Goal: Task Accomplishment & Management: Manage account settings

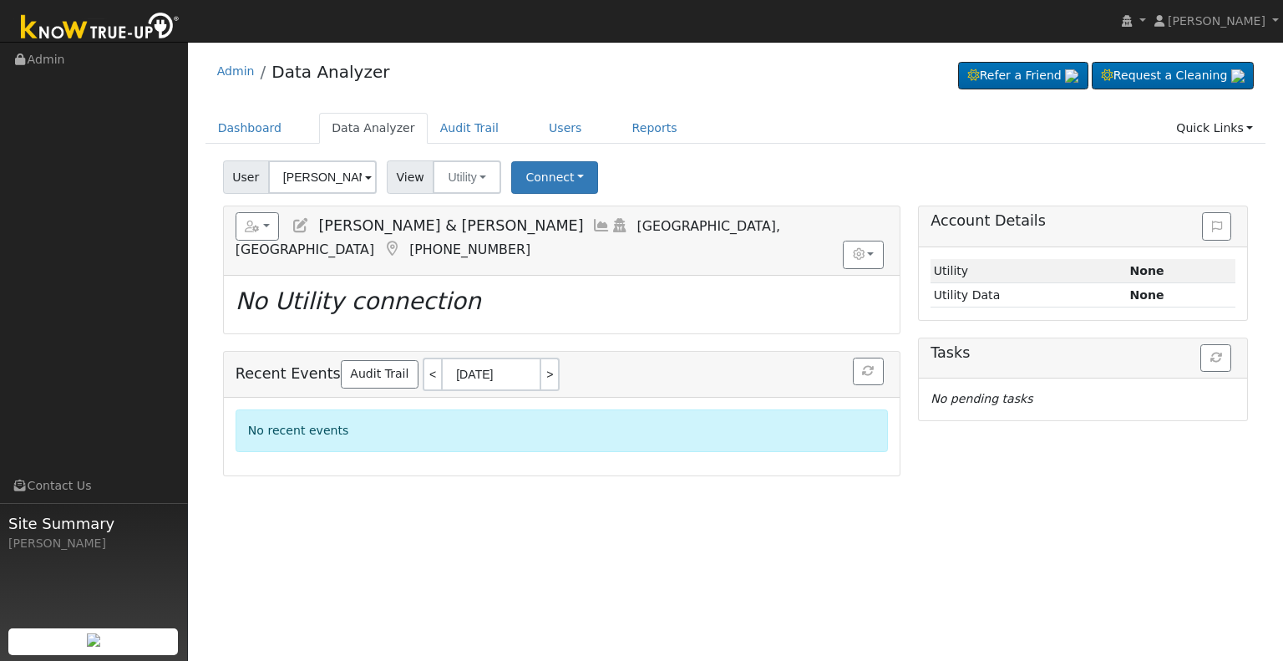
click at [301, 226] on icon at bounding box center [300, 225] width 18 height 15
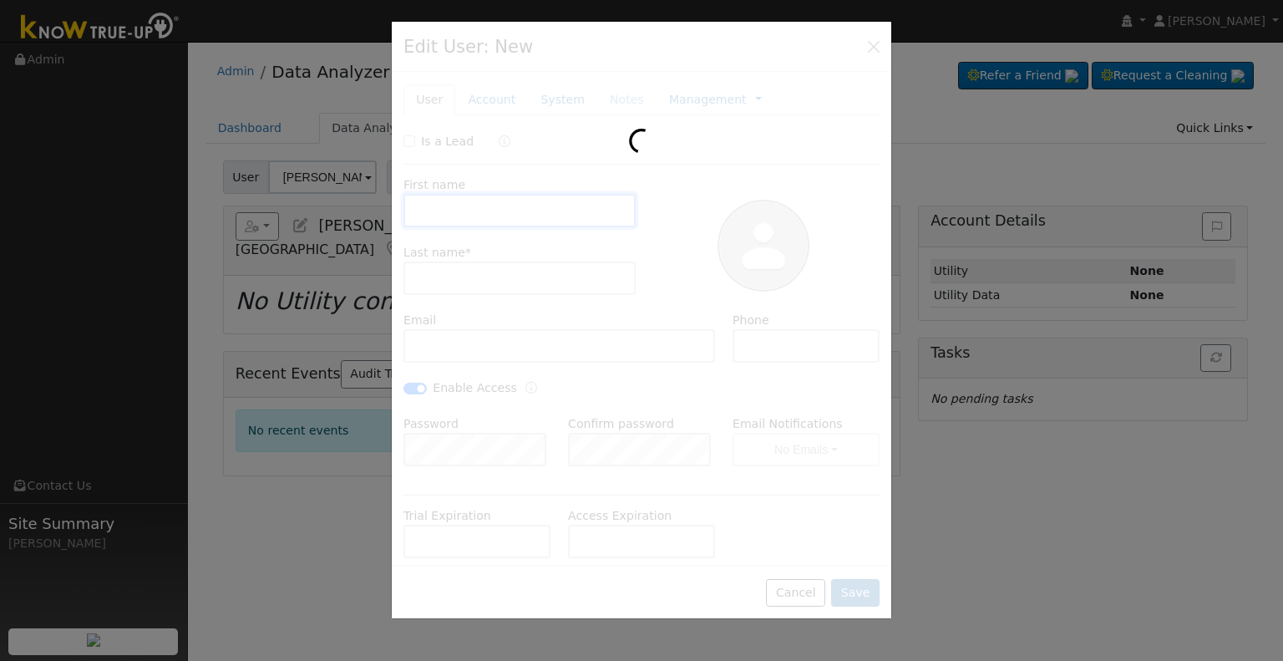
type input "[PERSON_NAME] & [PERSON_NAME]"
type input "[PERSON_NAME]"
type input "[EMAIL_ADDRESS][DOMAIN_NAME]"
type input "5596867984"
checkbox input "true"
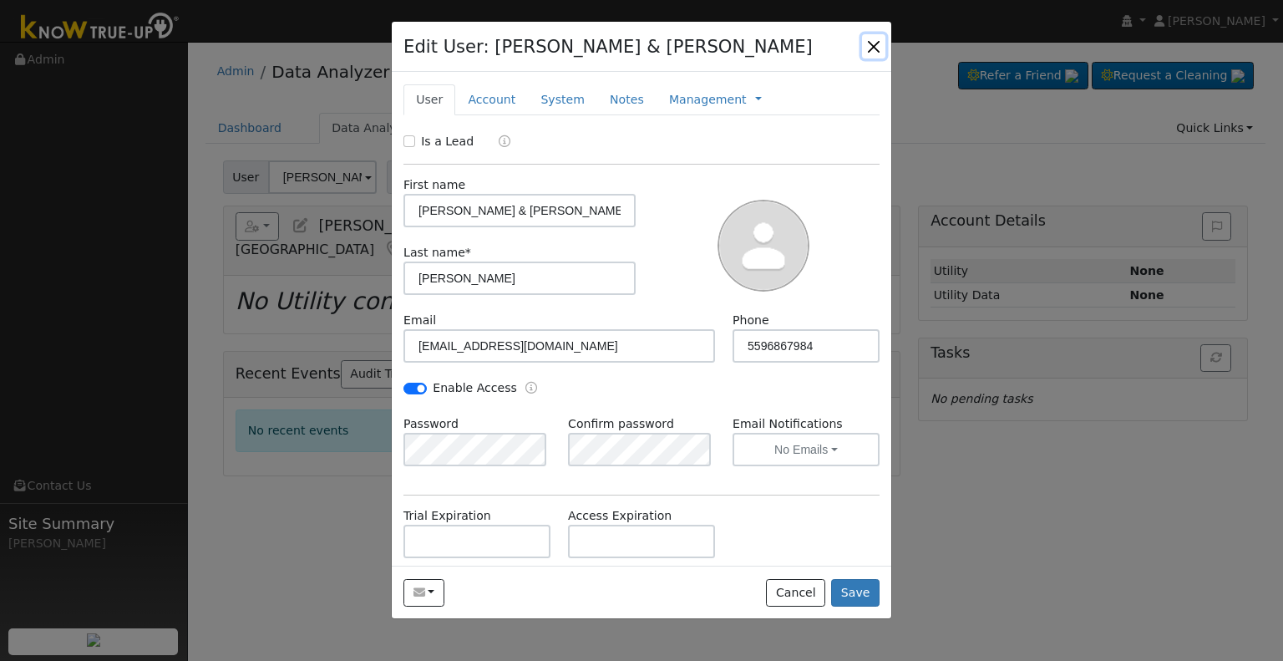
click at [877, 39] on button "button" at bounding box center [873, 45] width 23 height 23
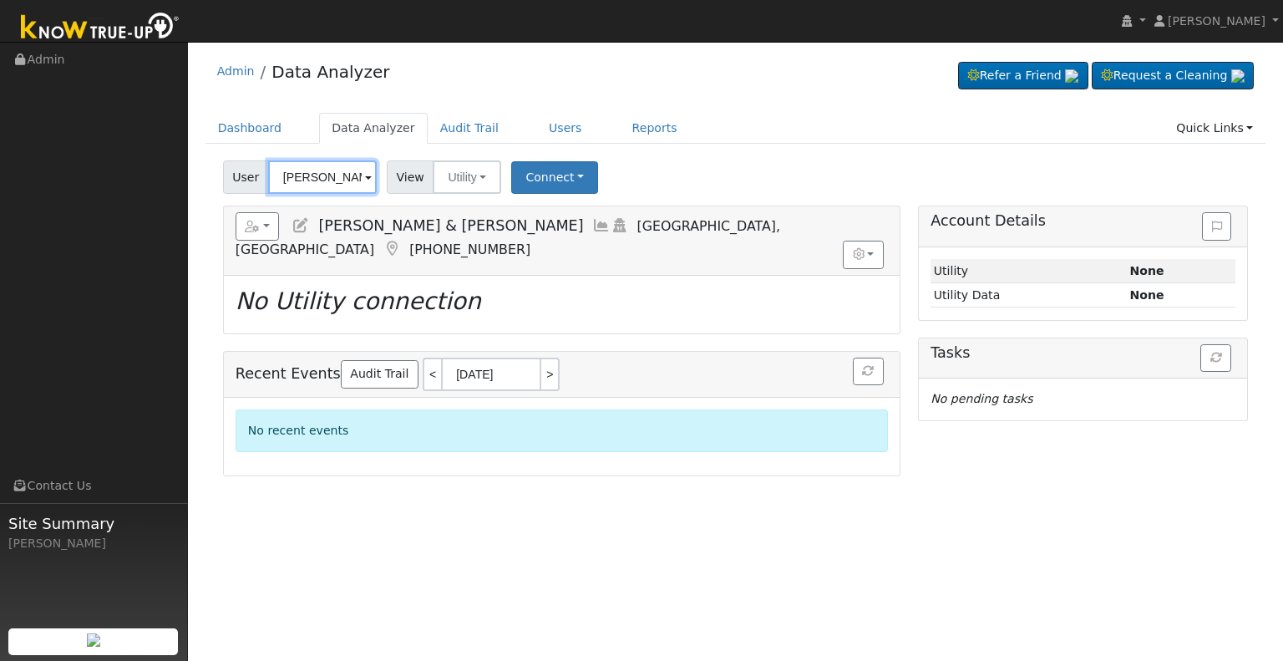
click at [314, 174] on input "[PERSON_NAME] & [PERSON_NAME]" at bounding box center [322, 176] width 109 height 33
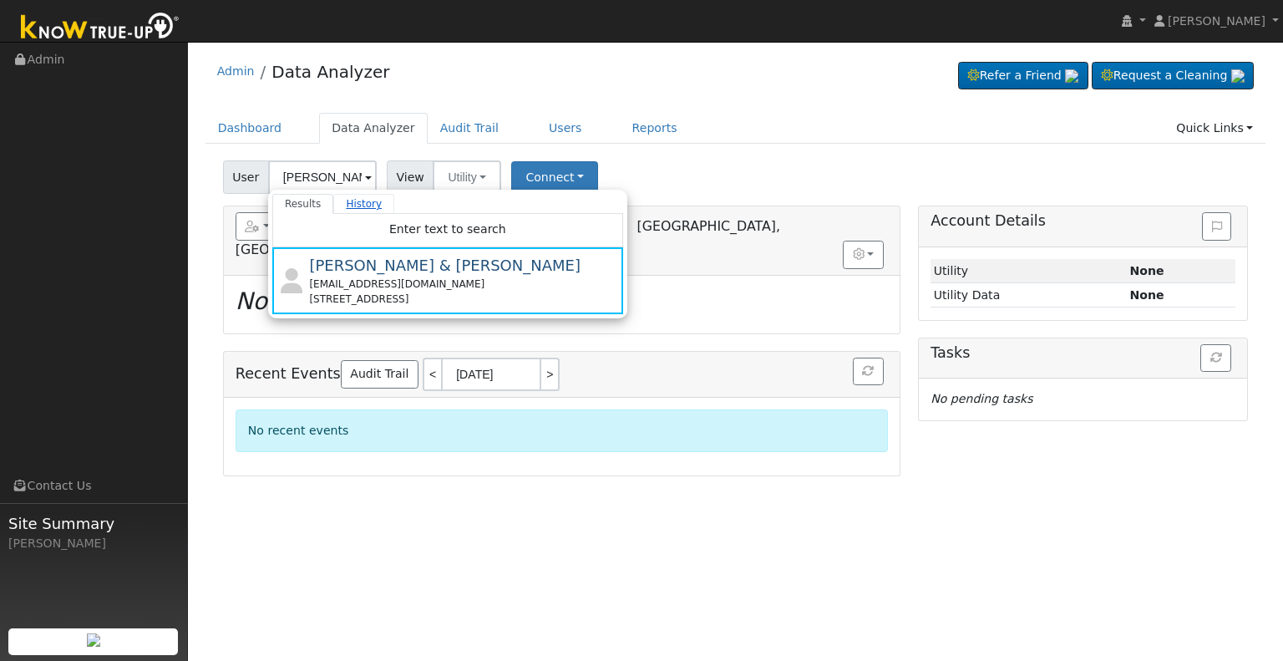
click at [345, 208] on link "History" at bounding box center [363, 204] width 61 height 20
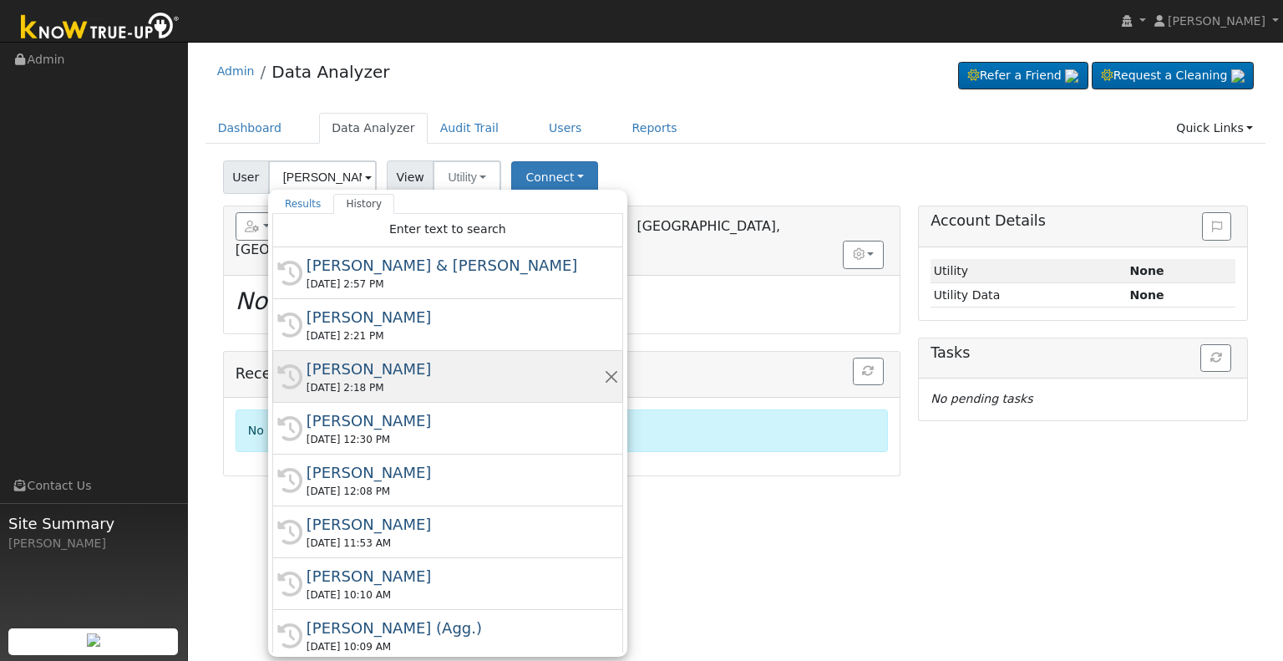
click at [384, 377] on div "[PERSON_NAME]" at bounding box center [454, 368] width 297 height 23
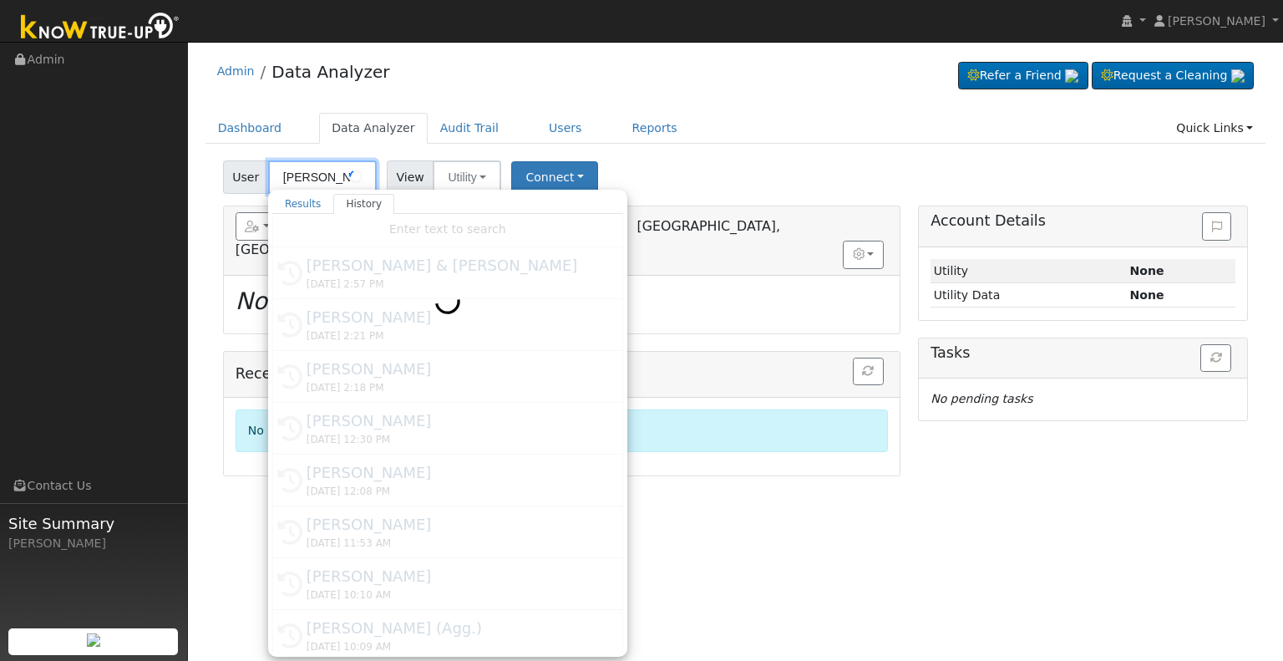
type input "[PERSON_NAME]"
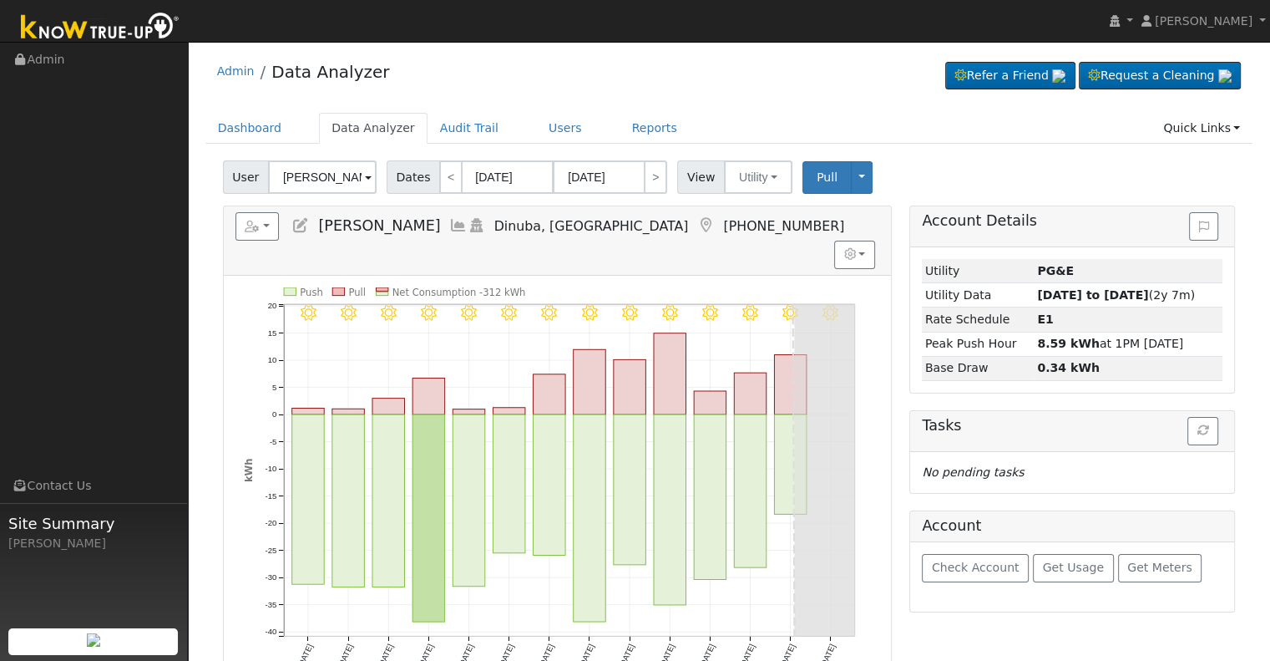
click at [295, 220] on icon at bounding box center [300, 225] width 18 height 15
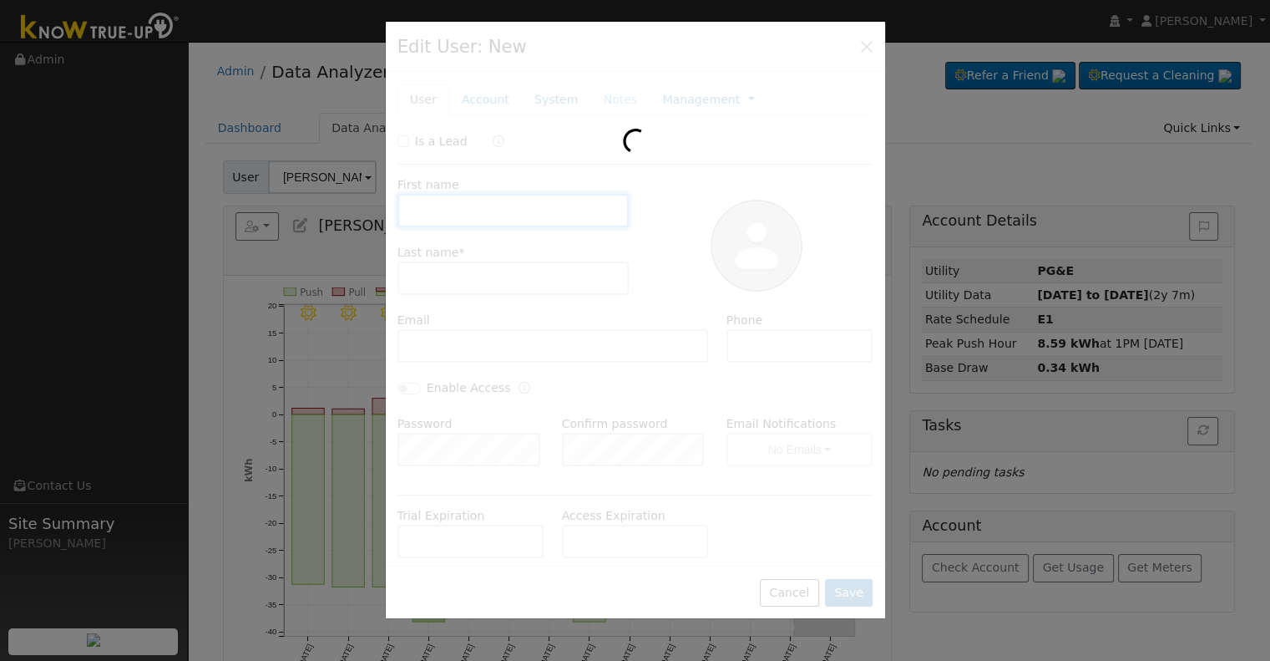
type input "[PERSON_NAME]"
type input "[EMAIL_ADDRESS][DOMAIN_NAME]"
type input "[PHONE_NUMBER]"
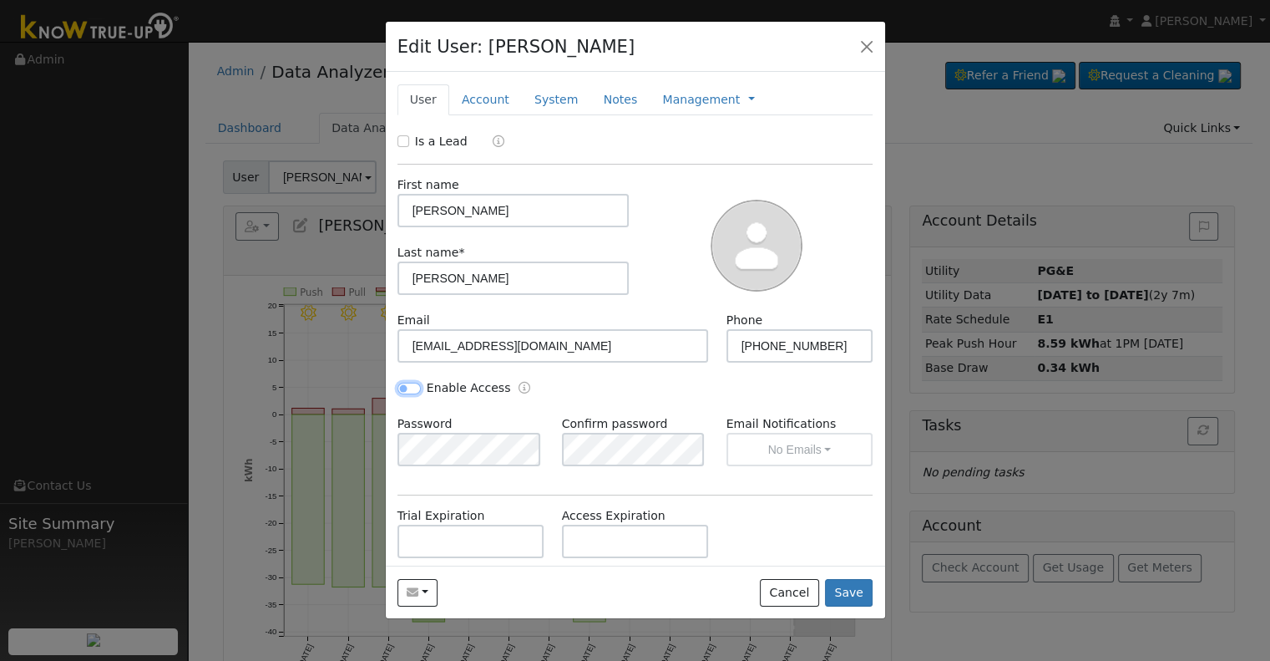
click at [402, 390] on input "Enable Access" at bounding box center [409, 388] width 23 height 12
checkbox input "true"
click at [746, 443] on button "No Emails" at bounding box center [800, 449] width 147 height 33
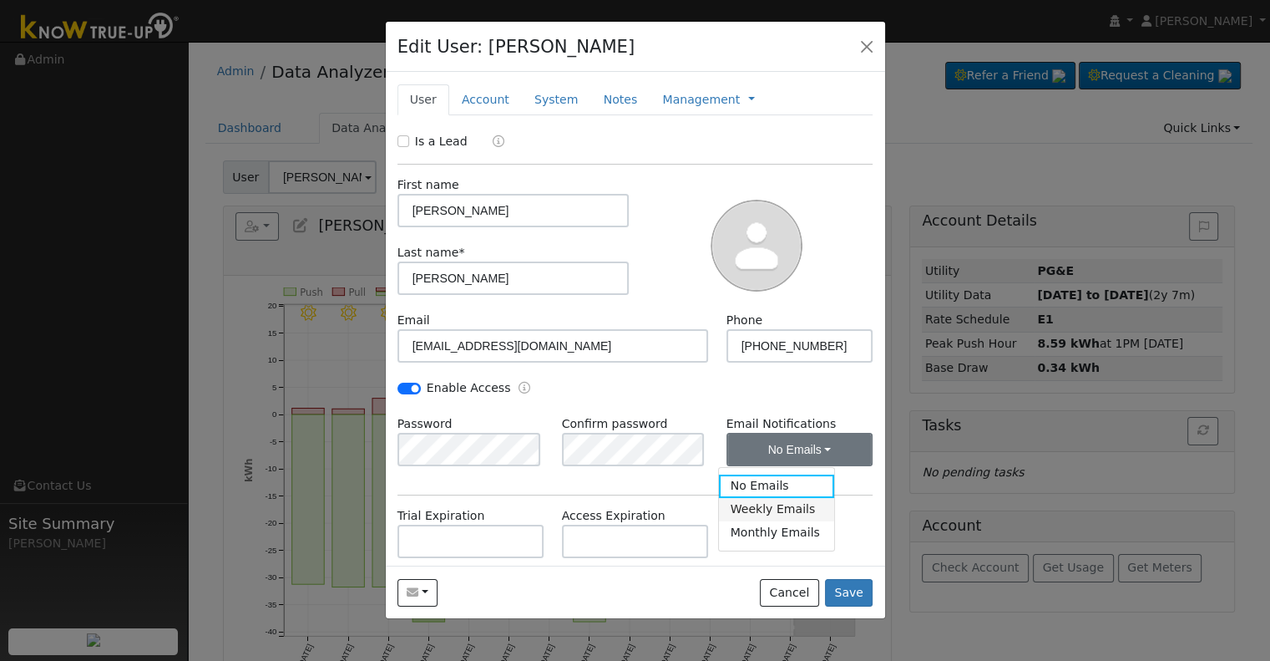
click at [747, 509] on link "Weekly Emails" at bounding box center [777, 509] width 116 height 23
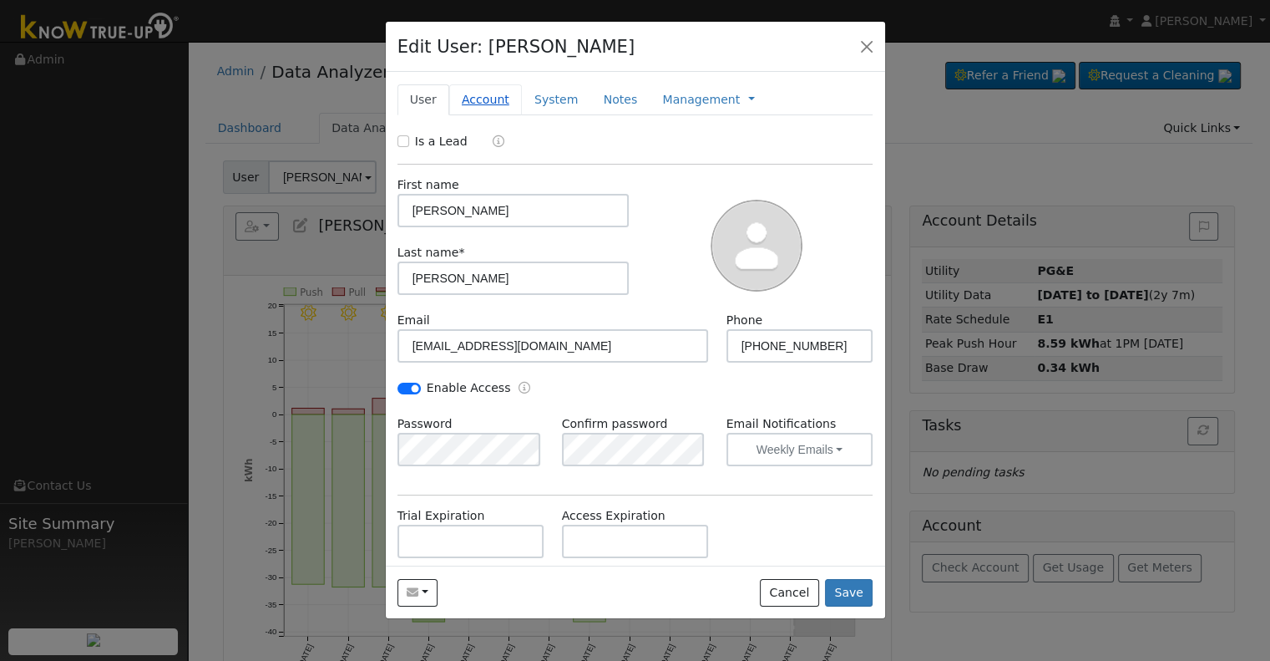
click at [478, 102] on link "Account" at bounding box center [485, 99] width 73 height 31
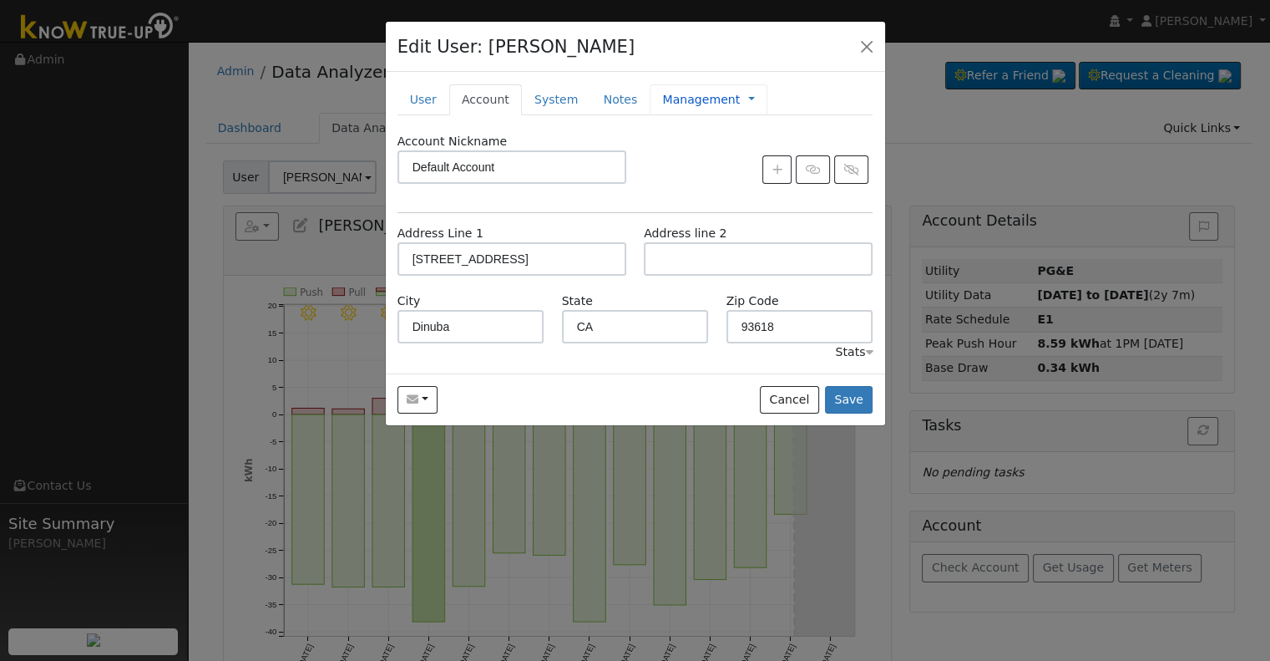
click at [678, 89] on div "Management Management Billing Timeline" at bounding box center [709, 99] width 118 height 31
click at [678, 96] on link "Management" at bounding box center [701, 100] width 78 height 18
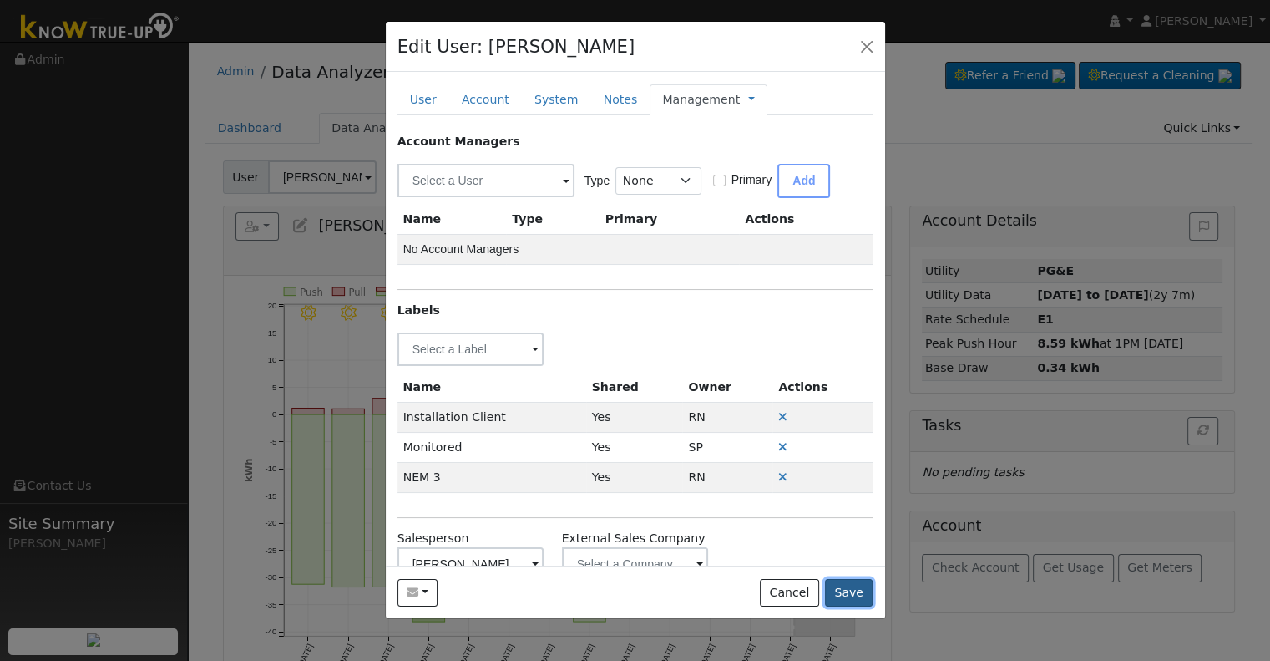
click at [842, 596] on button "Save" at bounding box center [849, 593] width 48 height 28
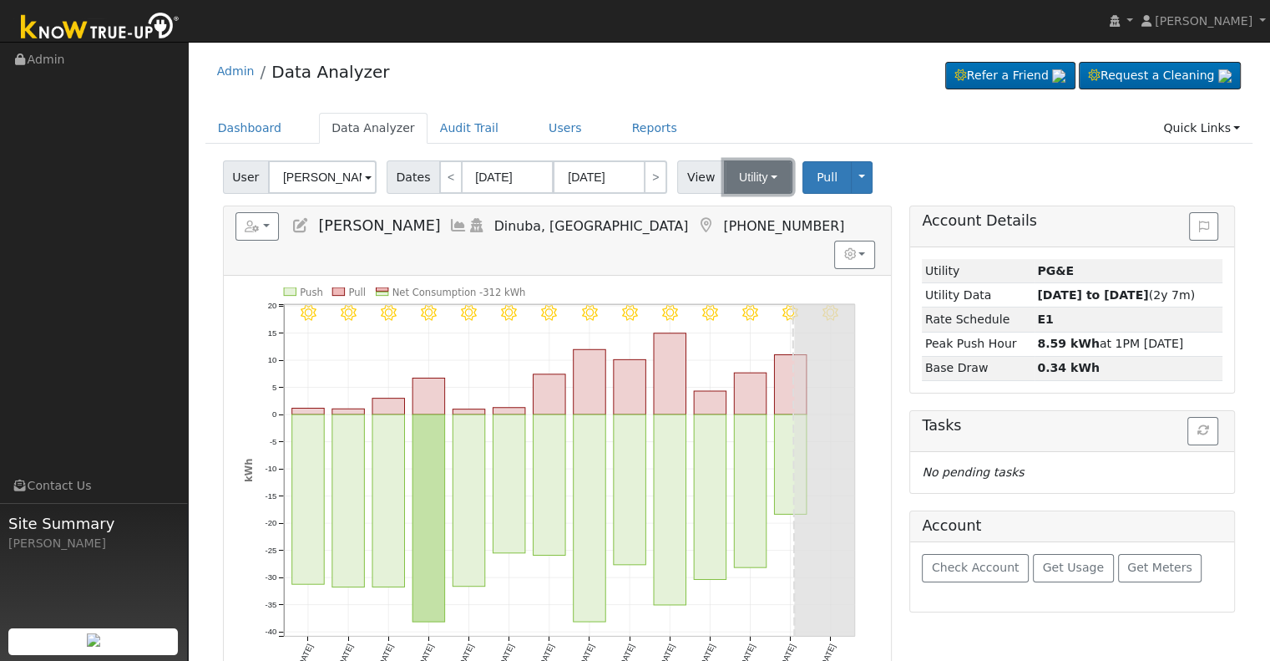
click at [742, 176] on button "Utility" at bounding box center [758, 176] width 68 height 33
click at [728, 233] on link "Solar" at bounding box center [779, 237] width 116 height 23
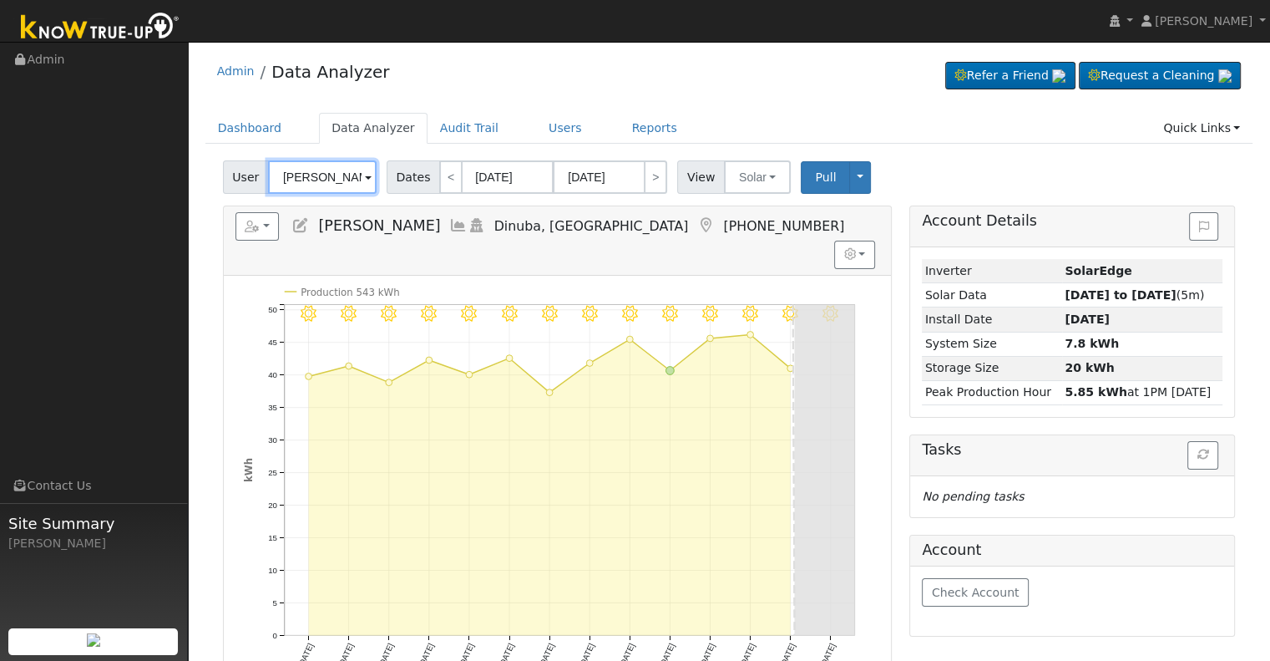
click at [319, 180] on input "[PERSON_NAME]" at bounding box center [322, 176] width 109 height 33
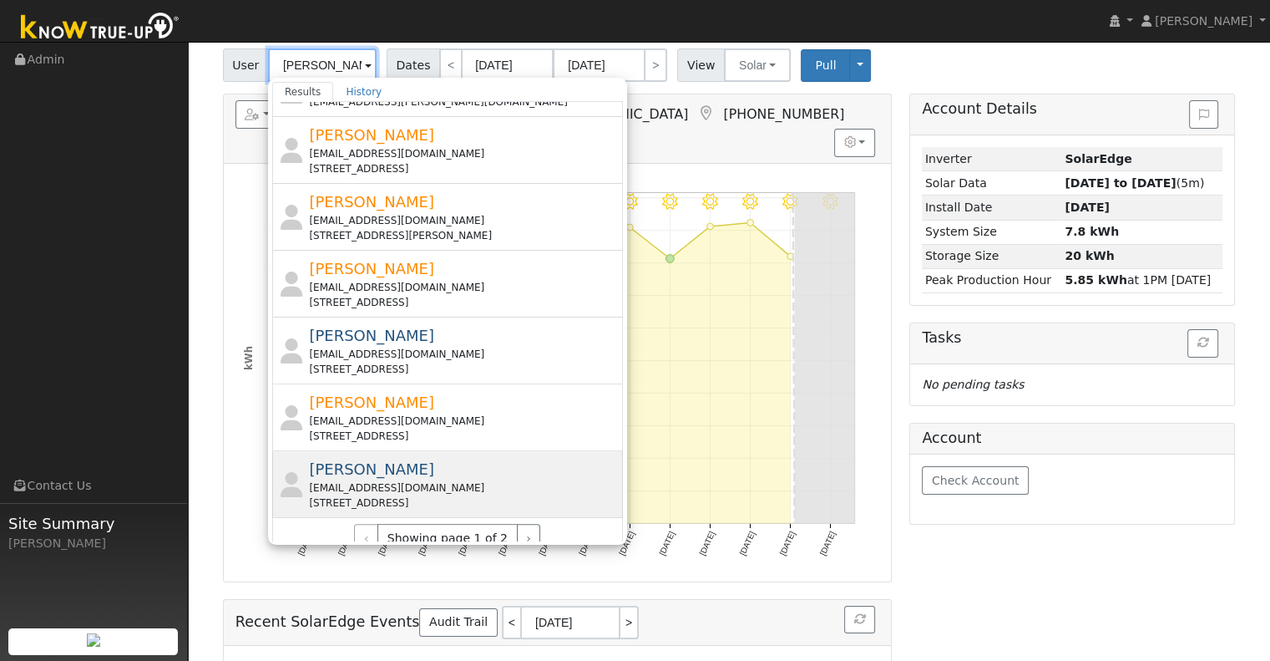
scroll to position [84, 0]
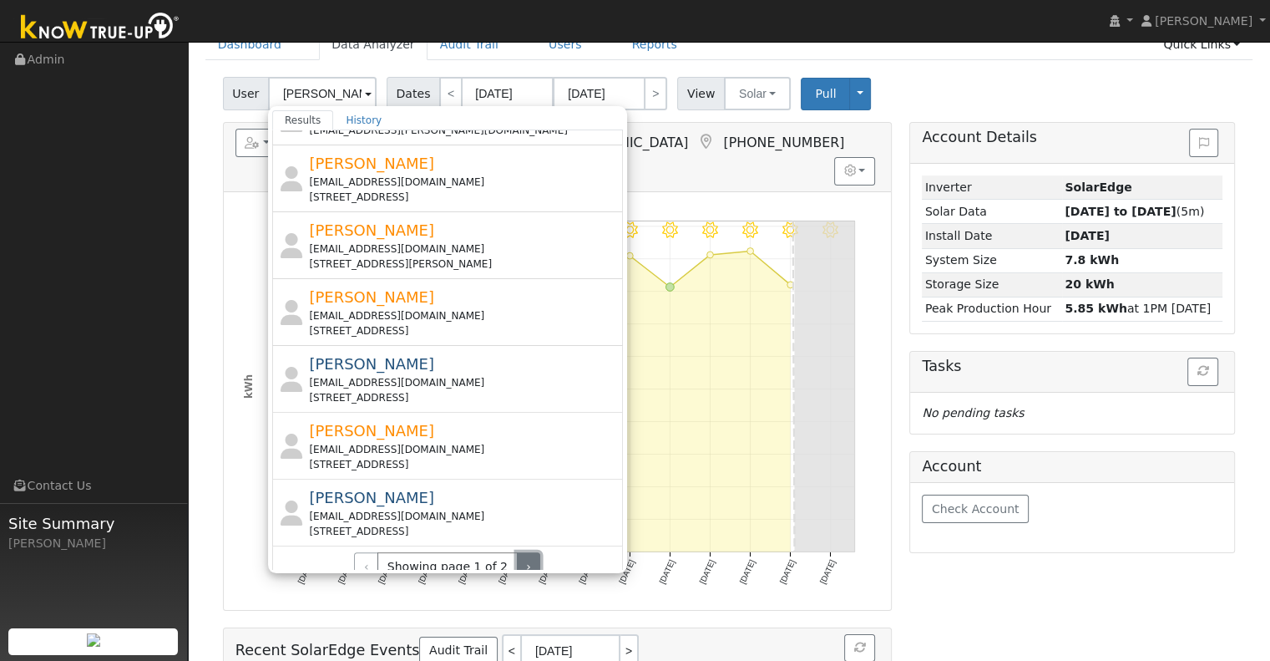
click at [517, 552] on button "›" at bounding box center [529, 566] width 24 height 28
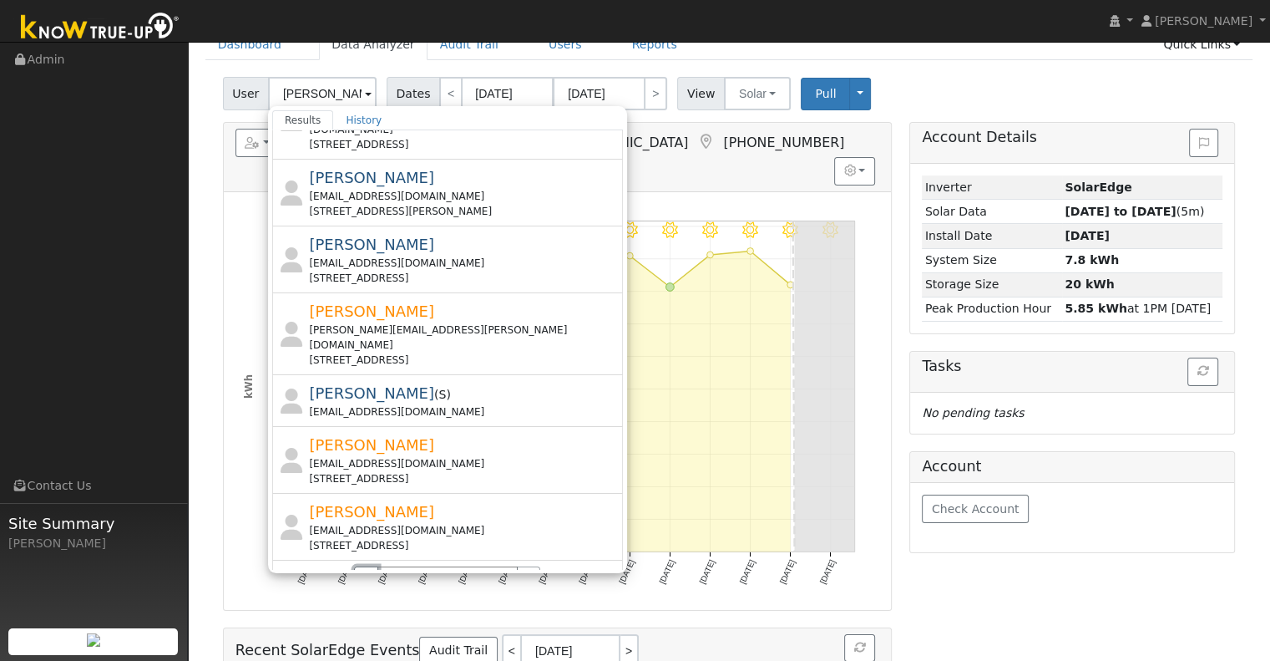
click at [368, 566] on button "‹" at bounding box center [366, 580] width 24 height 28
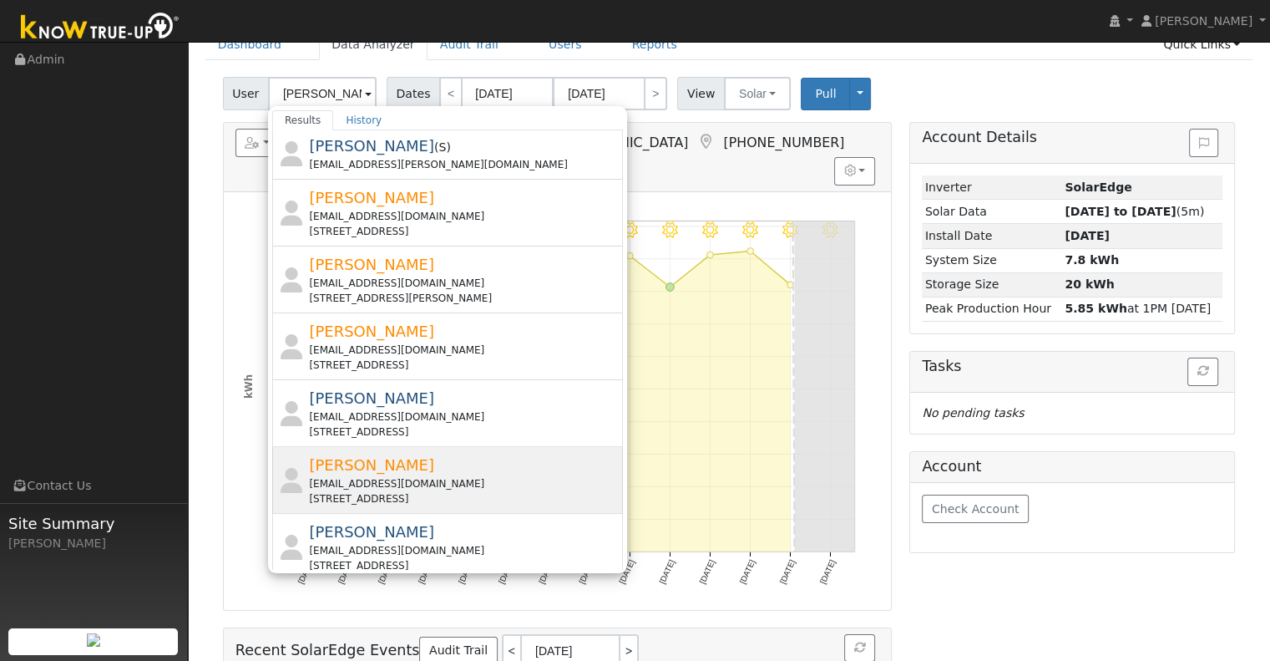
scroll to position [571, 0]
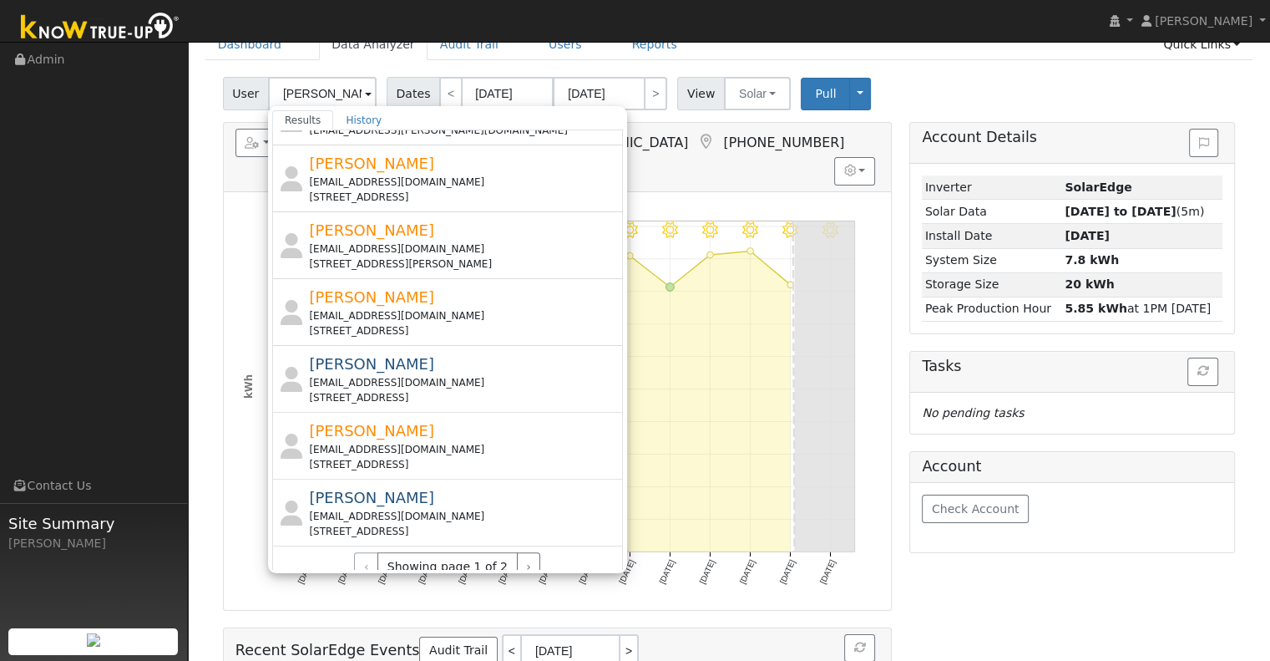
click at [368, 552] on div "‹ Showing page 1 of 2 ›" at bounding box center [448, 566] width 326 height 28
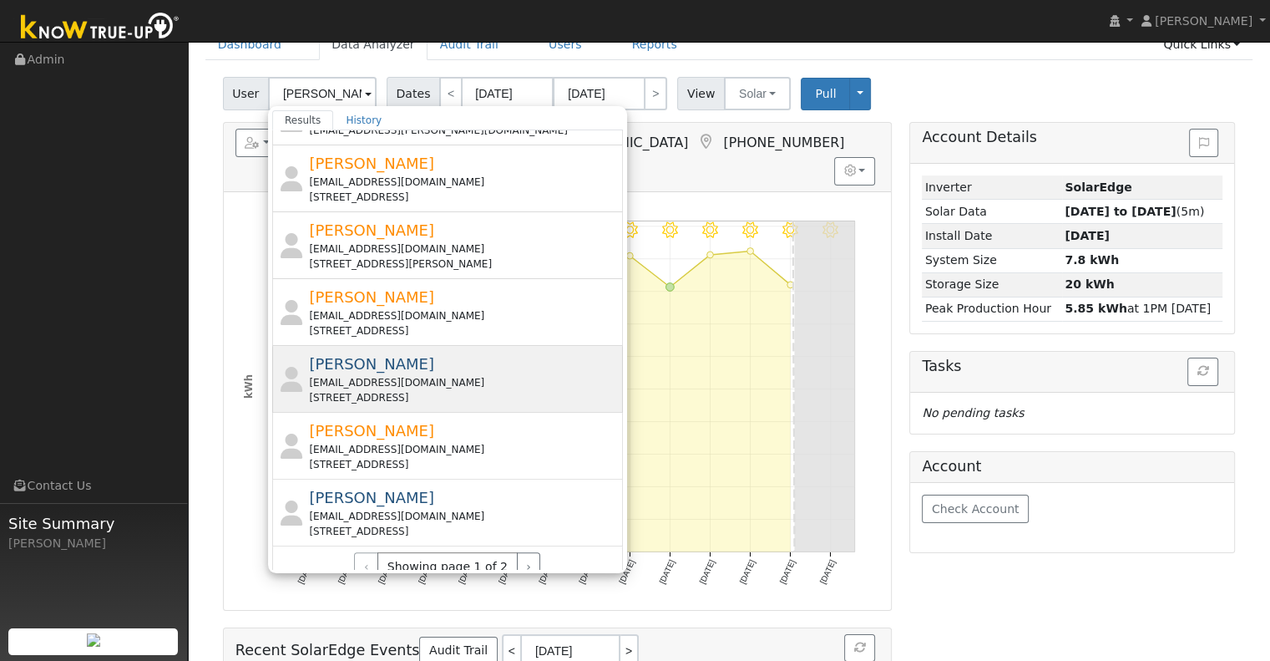
click at [429, 390] on div "[STREET_ADDRESS]" at bounding box center [464, 397] width 310 height 15
type input "[PERSON_NAME]"
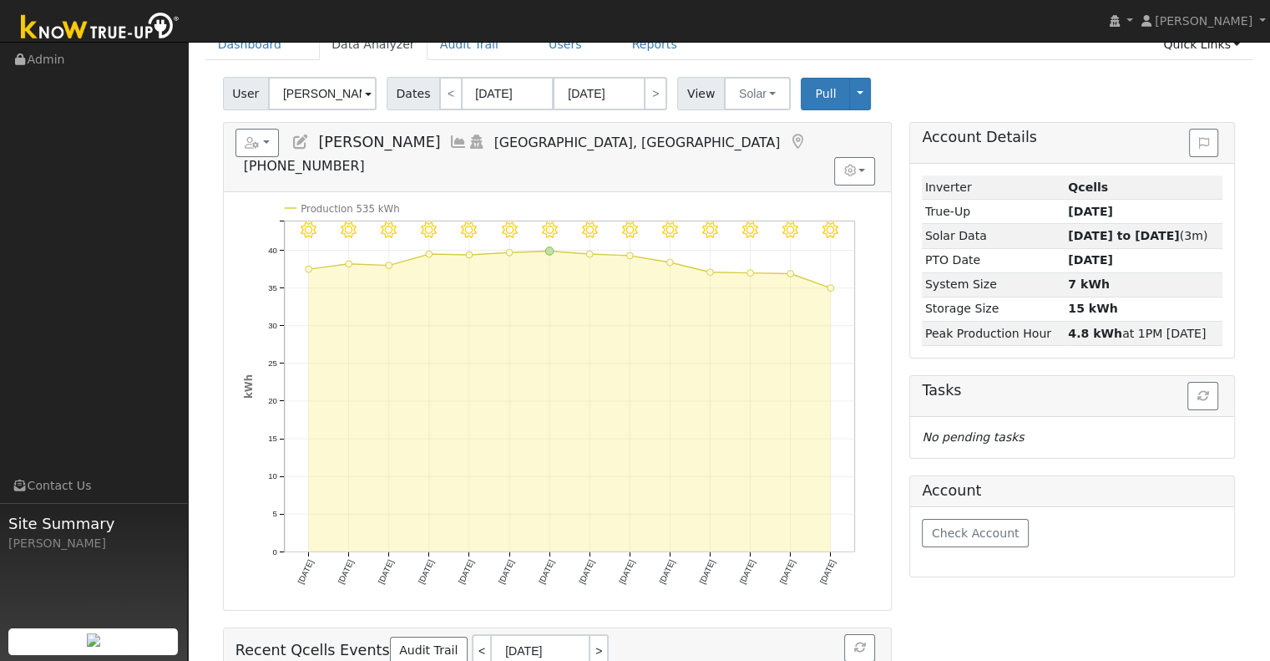
click at [304, 140] on icon at bounding box center [300, 141] width 18 height 15
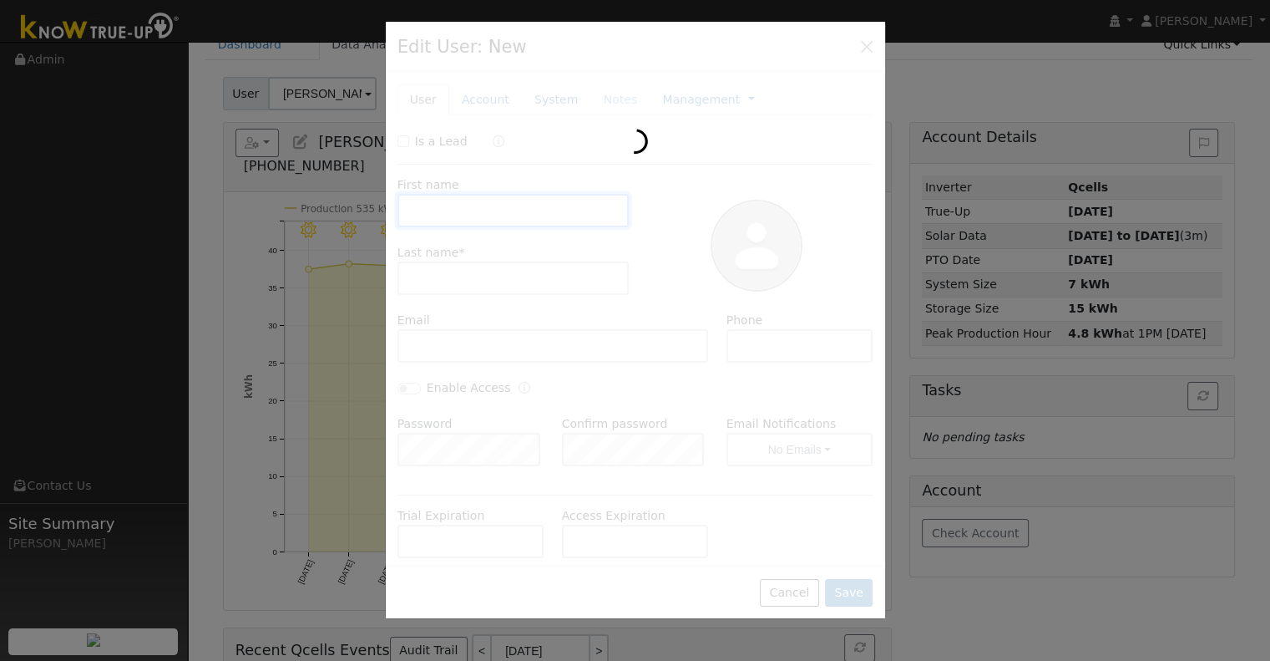
type input "[PERSON_NAME]"
type input "[EMAIL_ADDRESS][DOMAIN_NAME]"
type input "[PHONE_NUMBER]"
checkbox input "false"
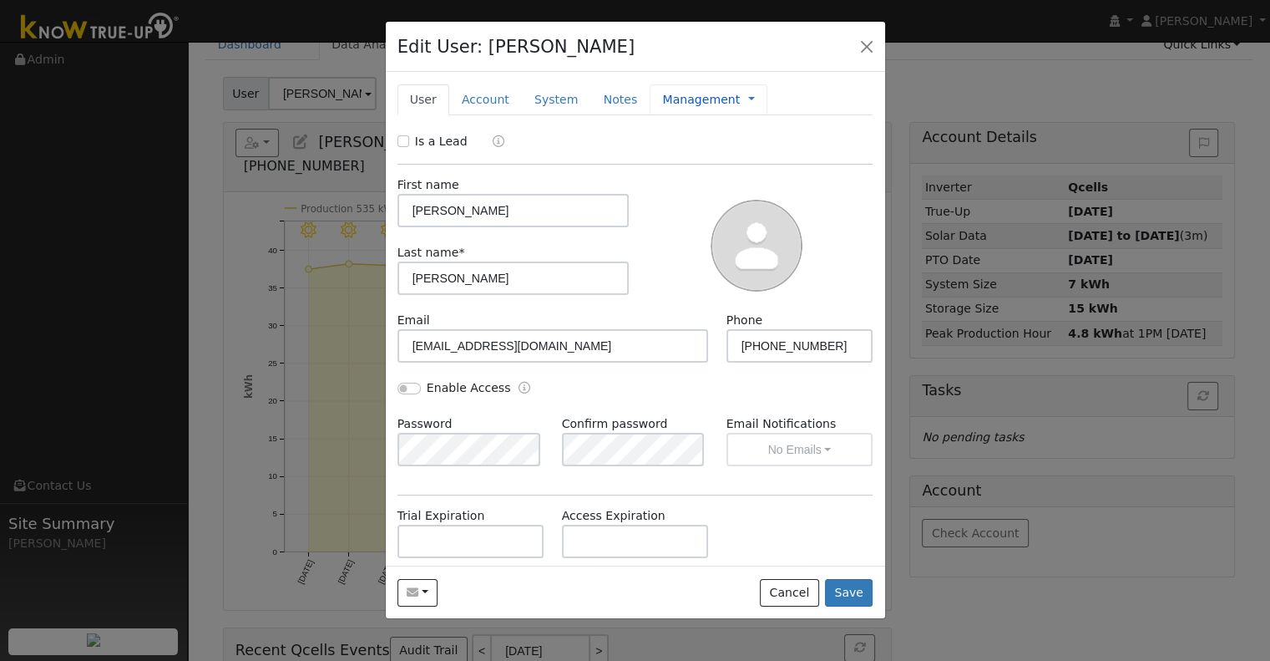
click at [671, 105] on link "Management" at bounding box center [701, 100] width 78 height 18
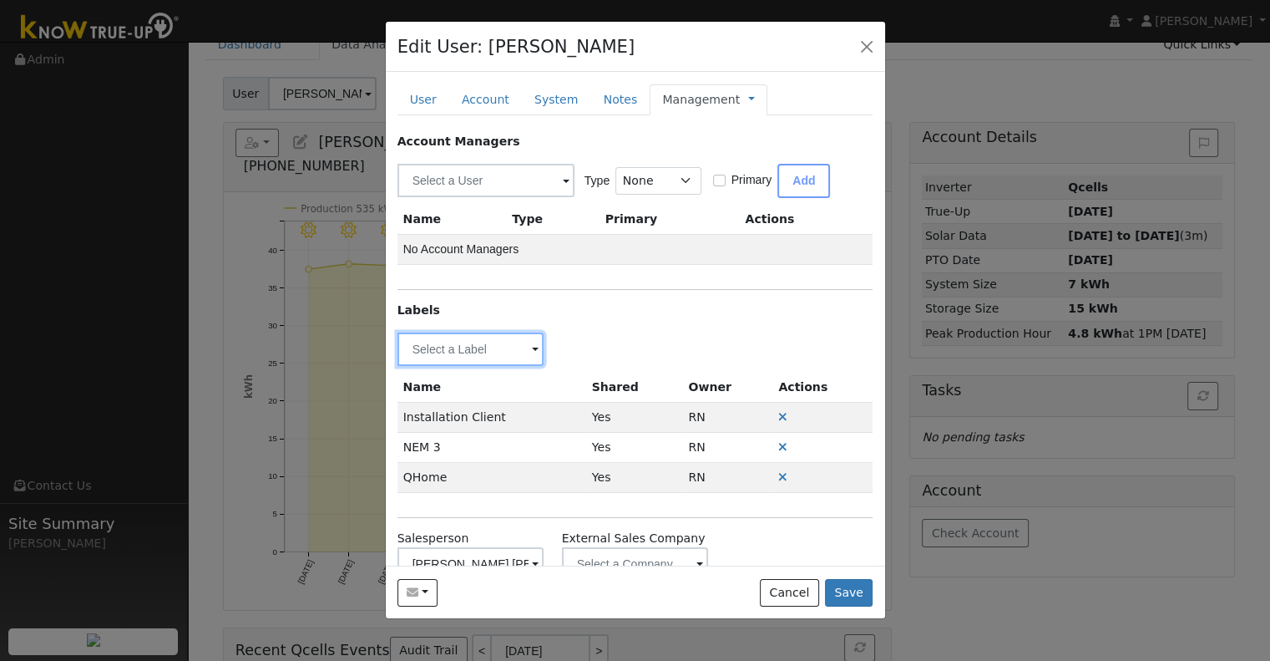
click at [450, 351] on input "text" at bounding box center [471, 348] width 147 height 33
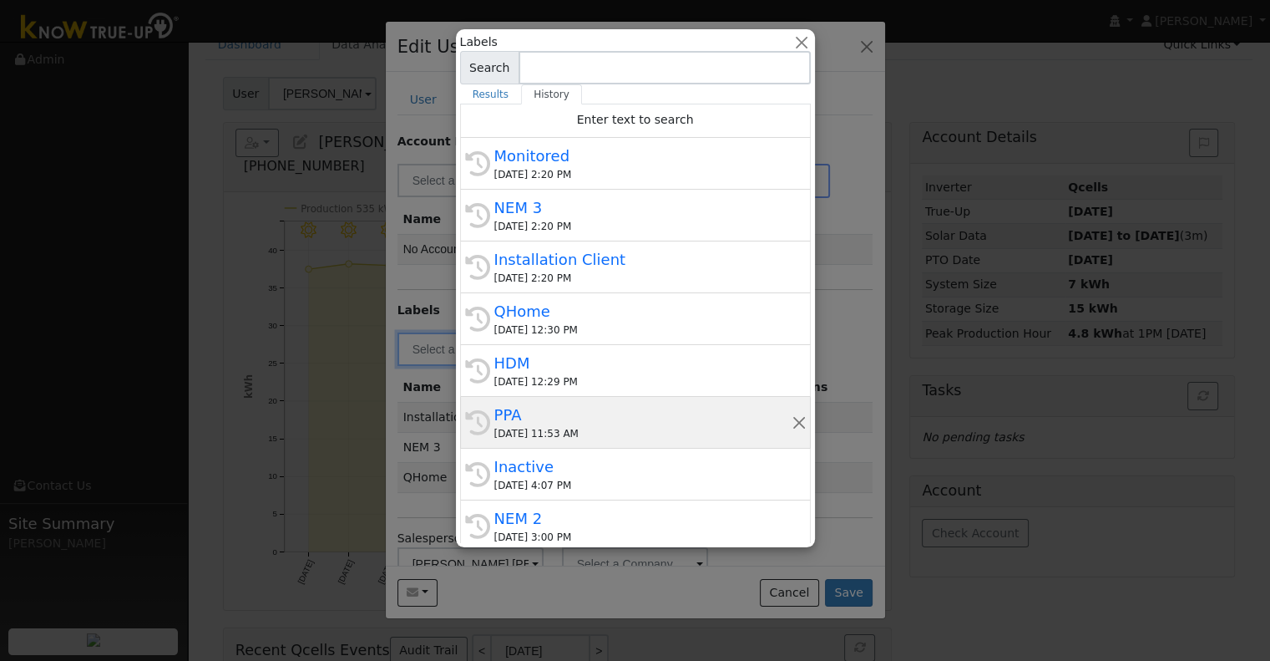
click at [560, 420] on div "PPA" at bounding box center [642, 414] width 297 height 23
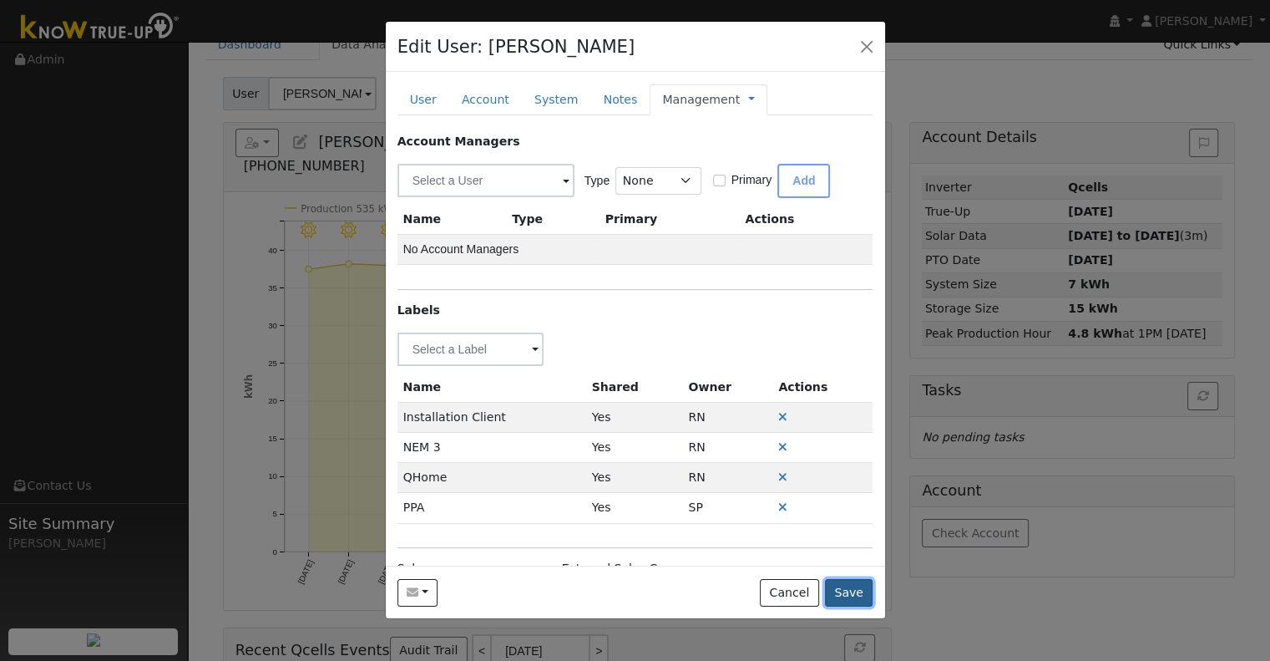
click at [849, 590] on button "Save" at bounding box center [849, 593] width 48 height 28
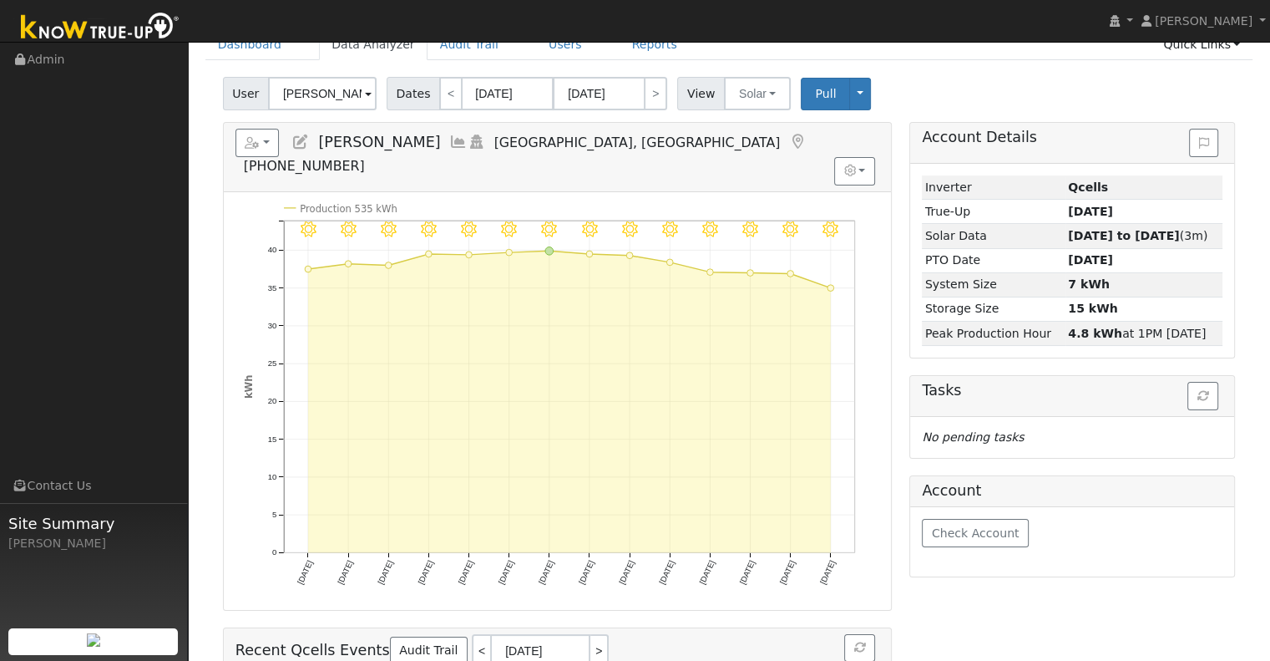
scroll to position [0, 0]
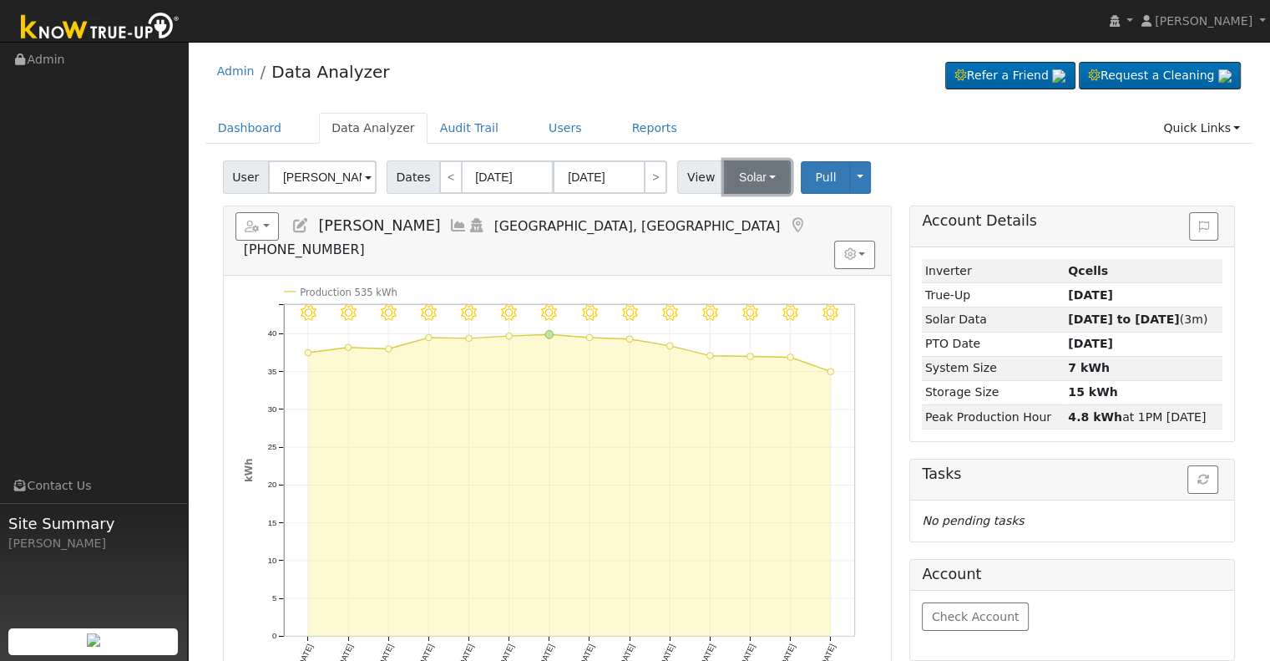
click at [735, 177] on button "Solar" at bounding box center [757, 176] width 67 height 33
click at [739, 206] on link "Utility" at bounding box center [779, 213] width 116 height 23
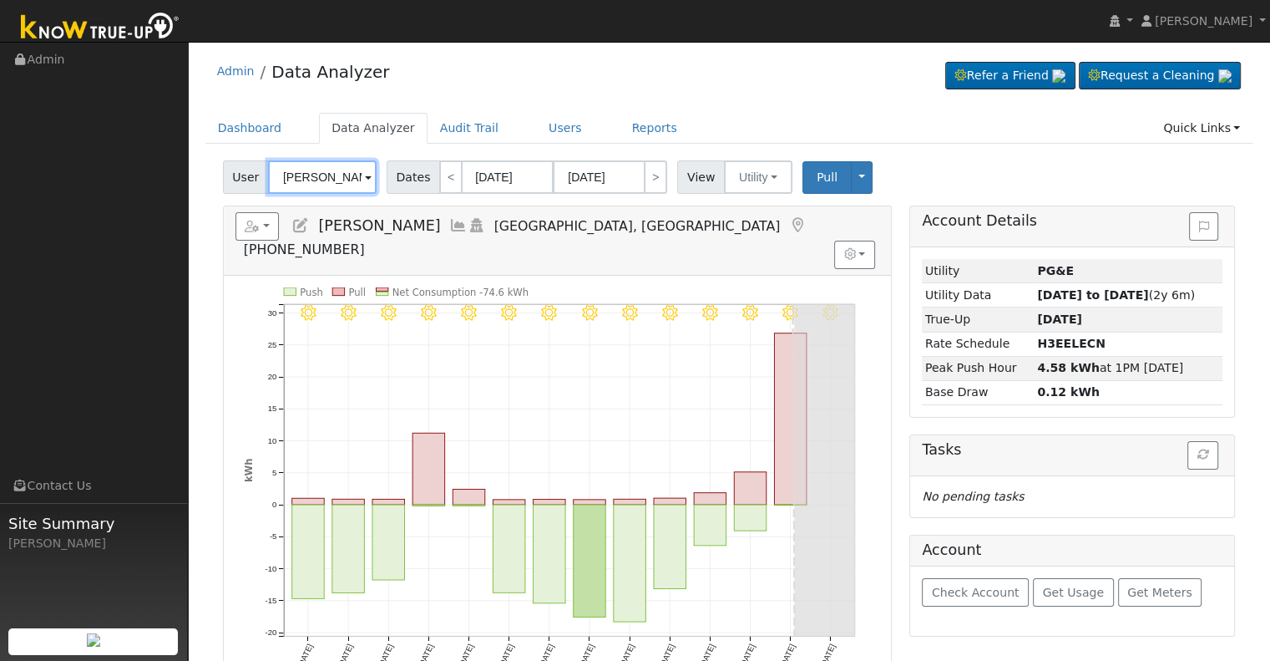
click at [298, 184] on input "[PERSON_NAME]" at bounding box center [322, 176] width 109 height 33
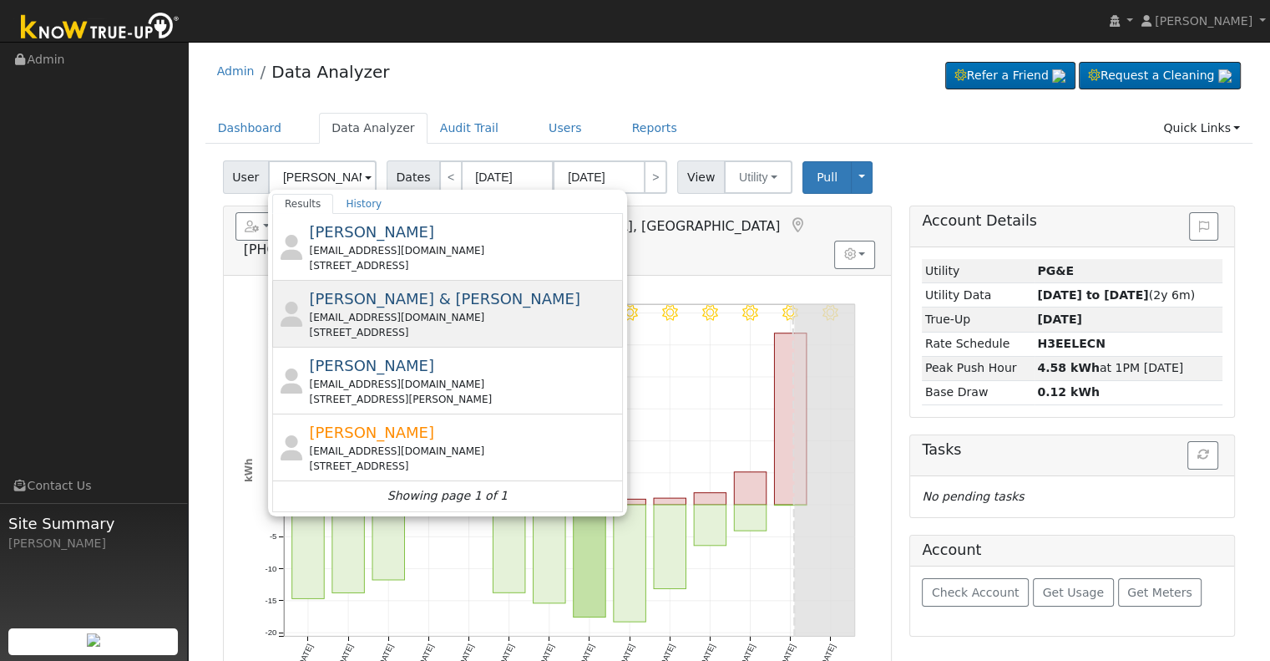
click at [472, 314] on div "[EMAIL_ADDRESS][DOMAIN_NAME]" at bounding box center [464, 317] width 310 height 15
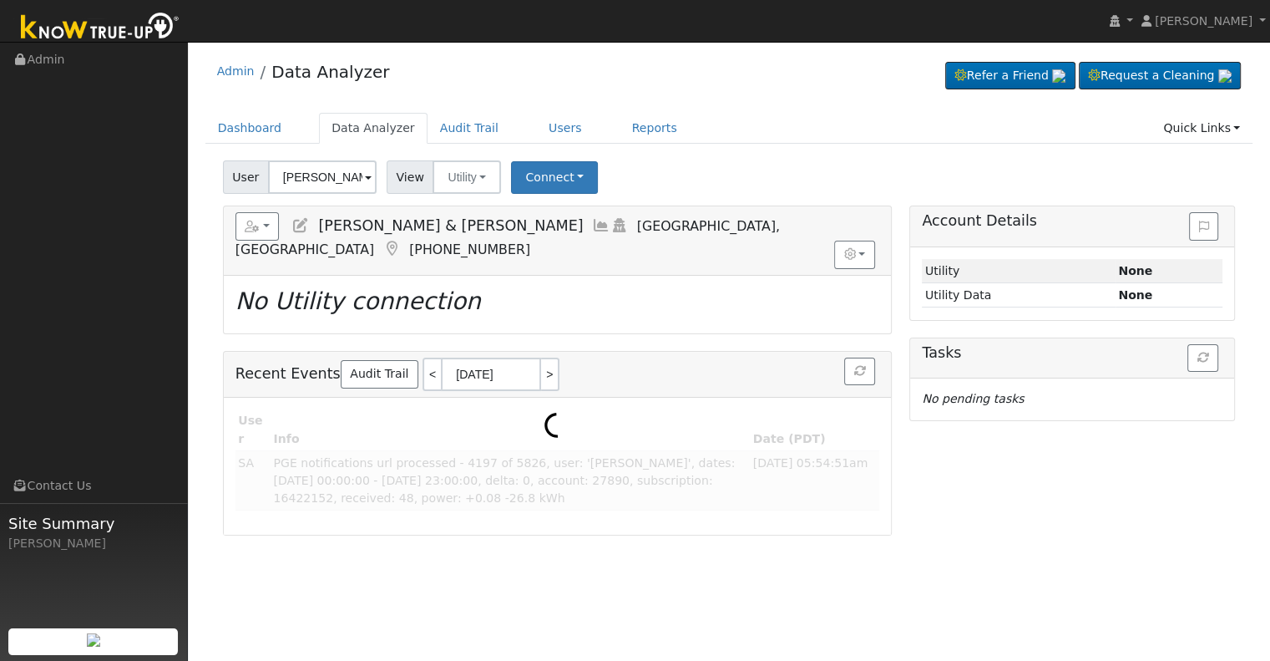
type input "[PERSON_NAME] & [PERSON_NAME]"
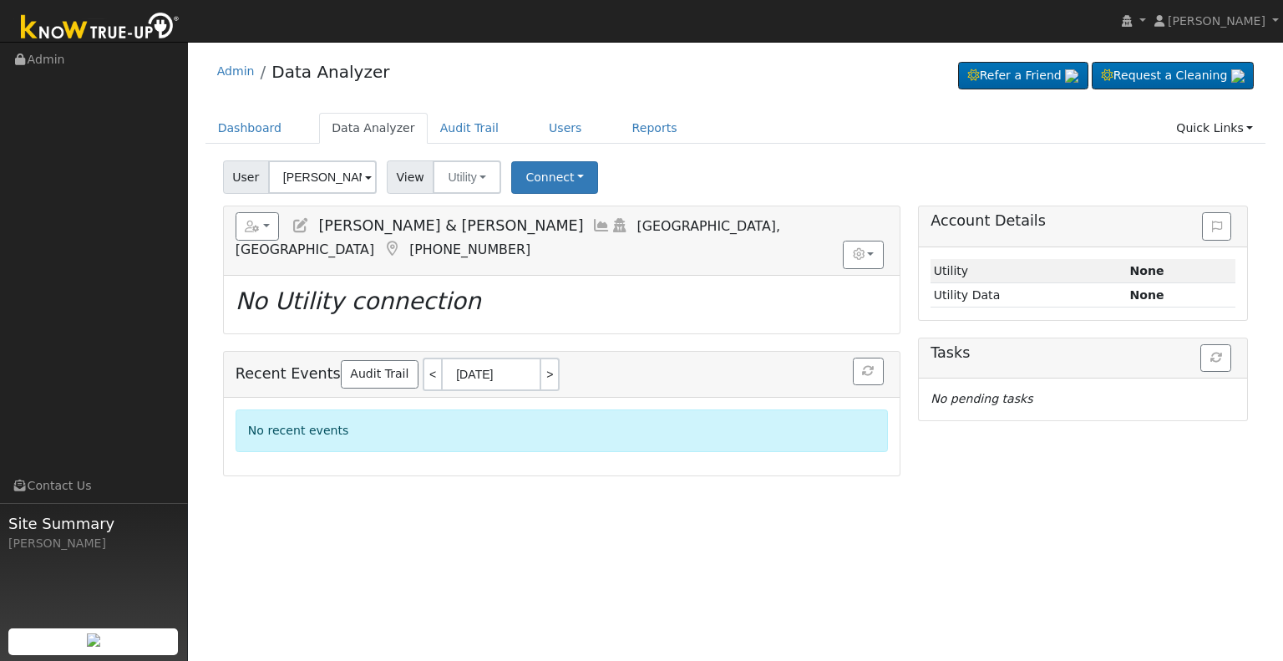
click at [301, 223] on icon at bounding box center [300, 225] width 18 height 15
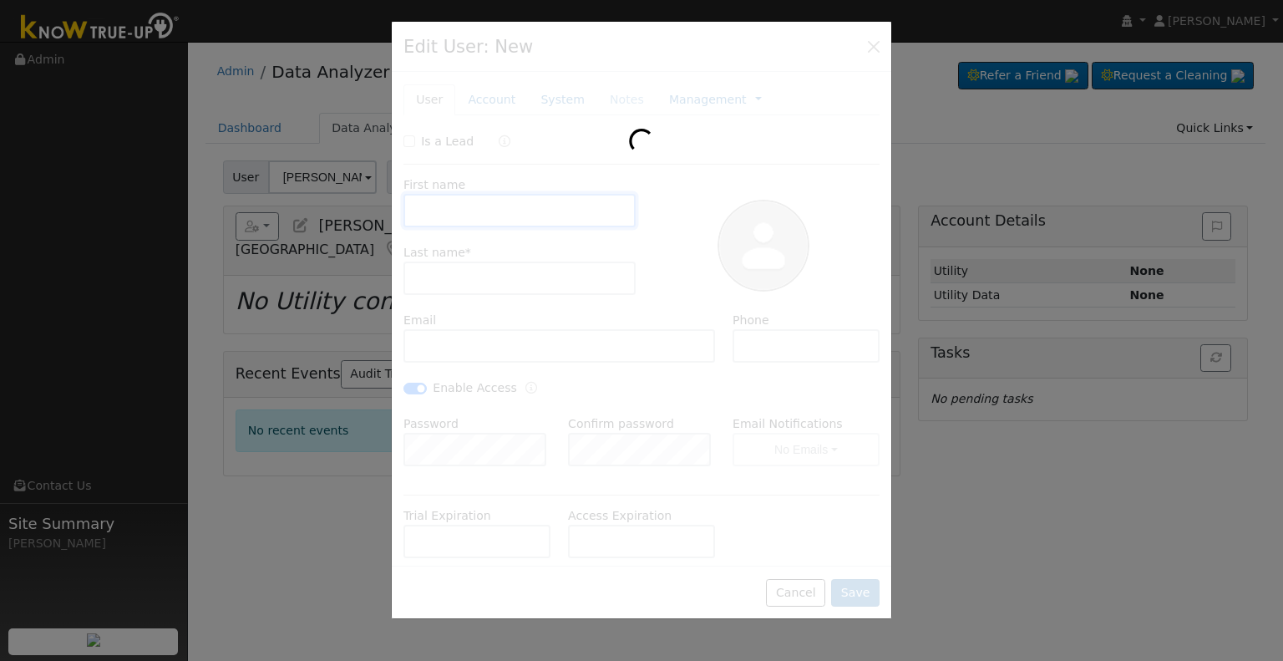
type input "[DATE]"
type input "[PERSON_NAME] & [PERSON_NAME]"
type input "[PERSON_NAME]"
type input "[EMAIL_ADDRESS][DOMAIN_NAME]"
type input "[PHONE_NUMBER]"
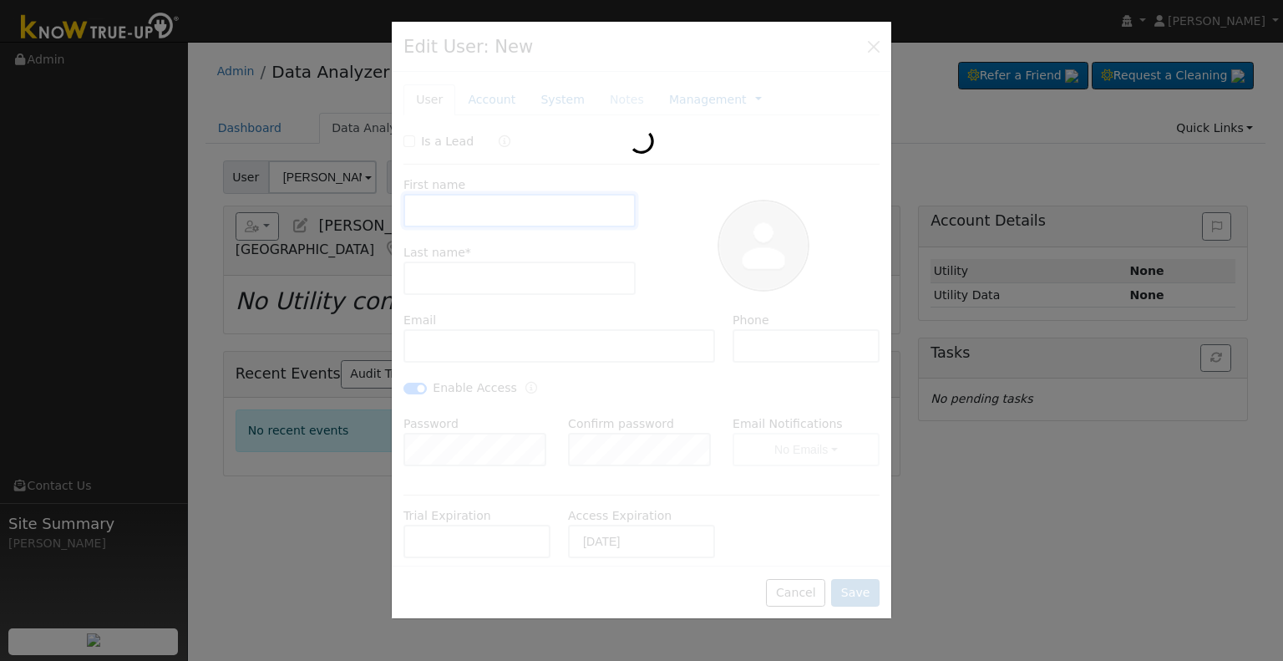
checkbox input "true"
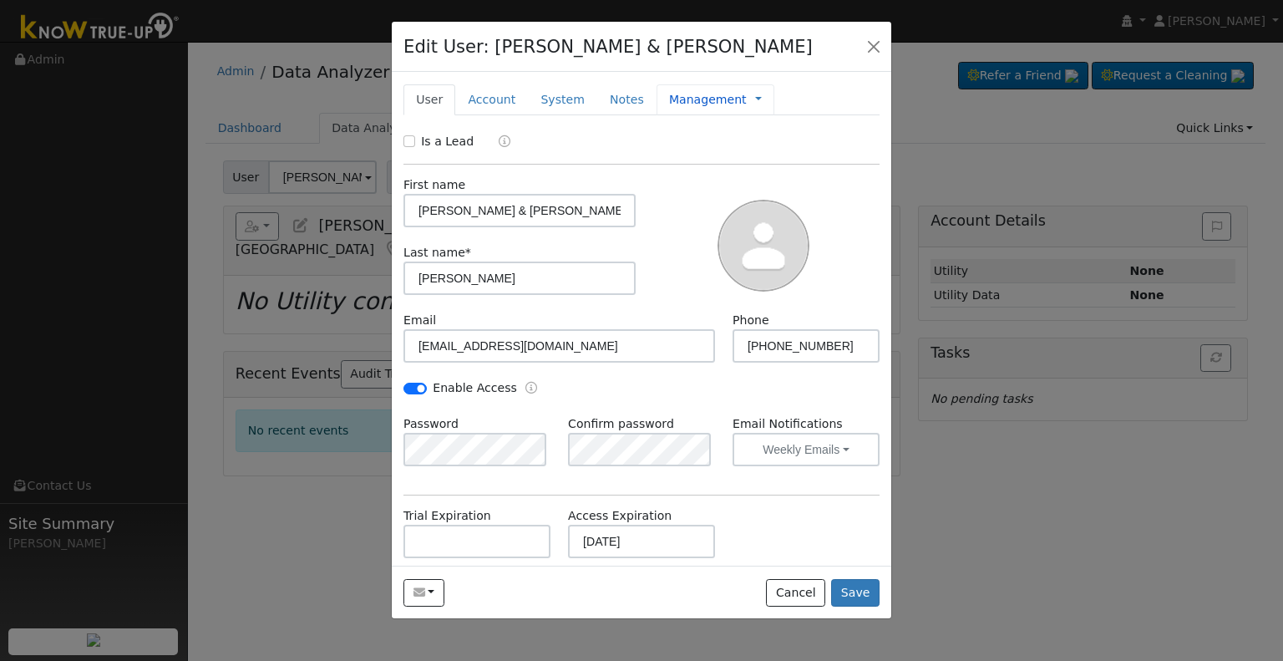
click at [680, 97] on link "Management" at bounding box center [708, 100] width 78 height 18
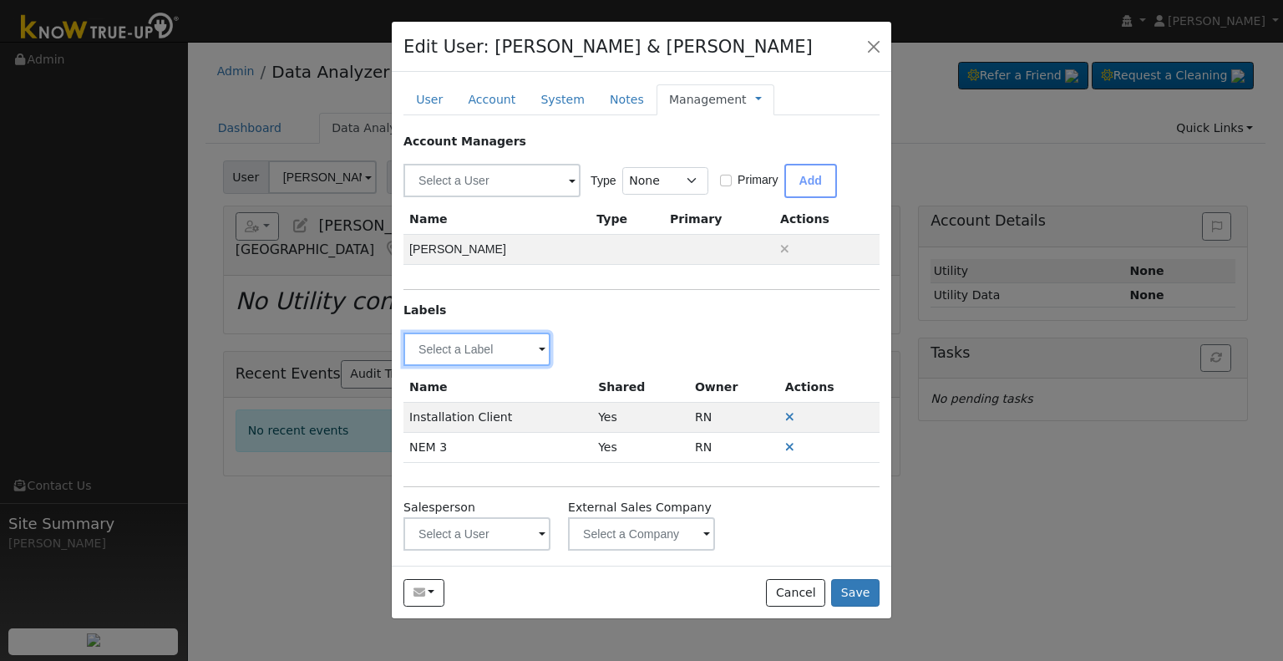
click at [477, 350] on input "text" at bounding box center [476, 348] width 147 height 33
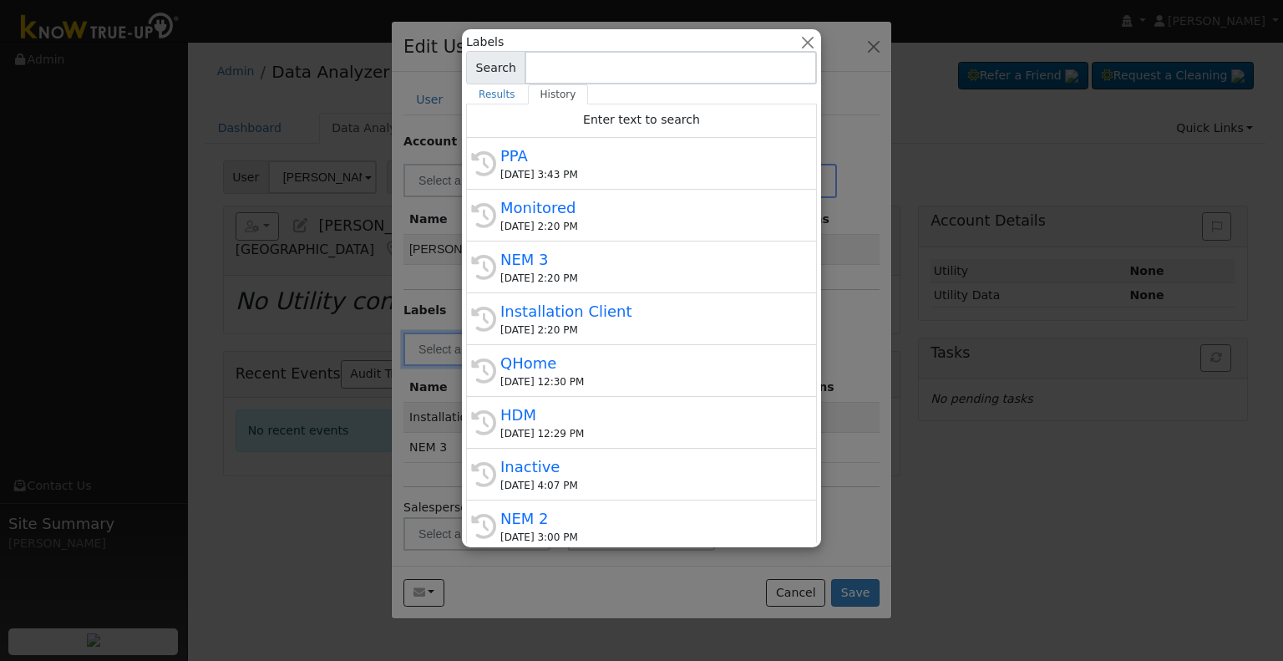
click at [561, 173] on div "[DATE] 3:43 PM" at bounding box center [648, 174] width 297 height 15
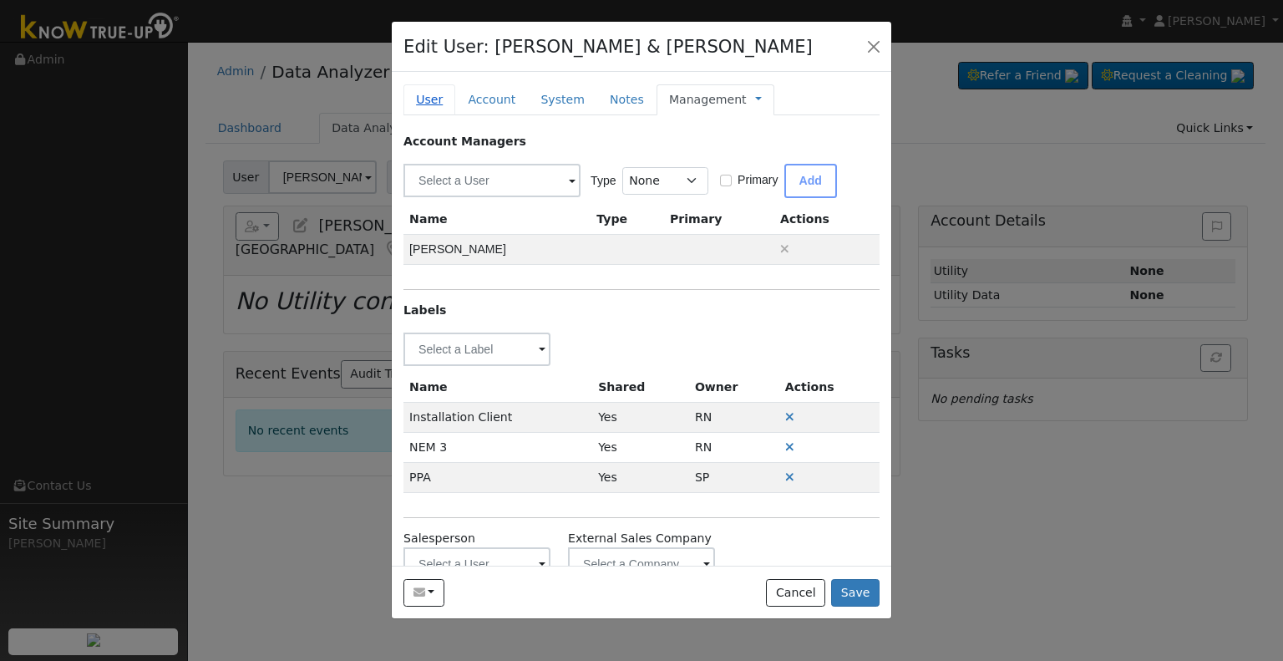
click at [421, 93] on link "User" at bounding box center [429, 99] width 52 height 31
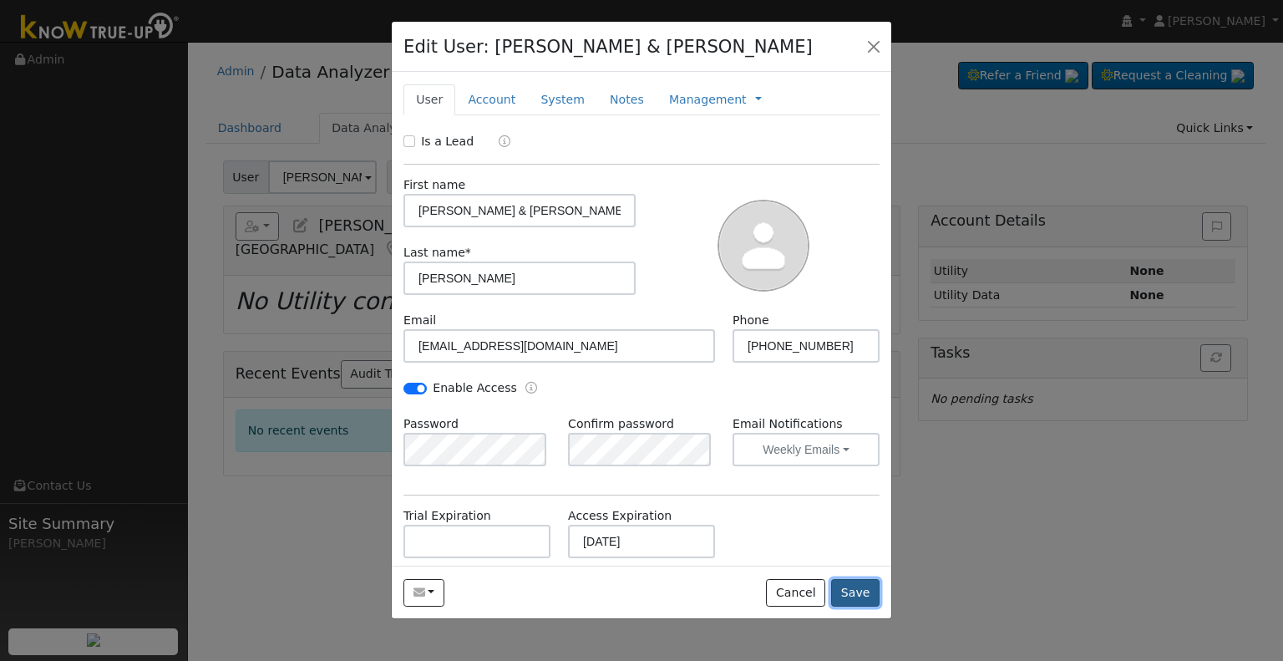
click at [862, 599] on button "Save" at bounding box center [855, 593] width 48 height 28
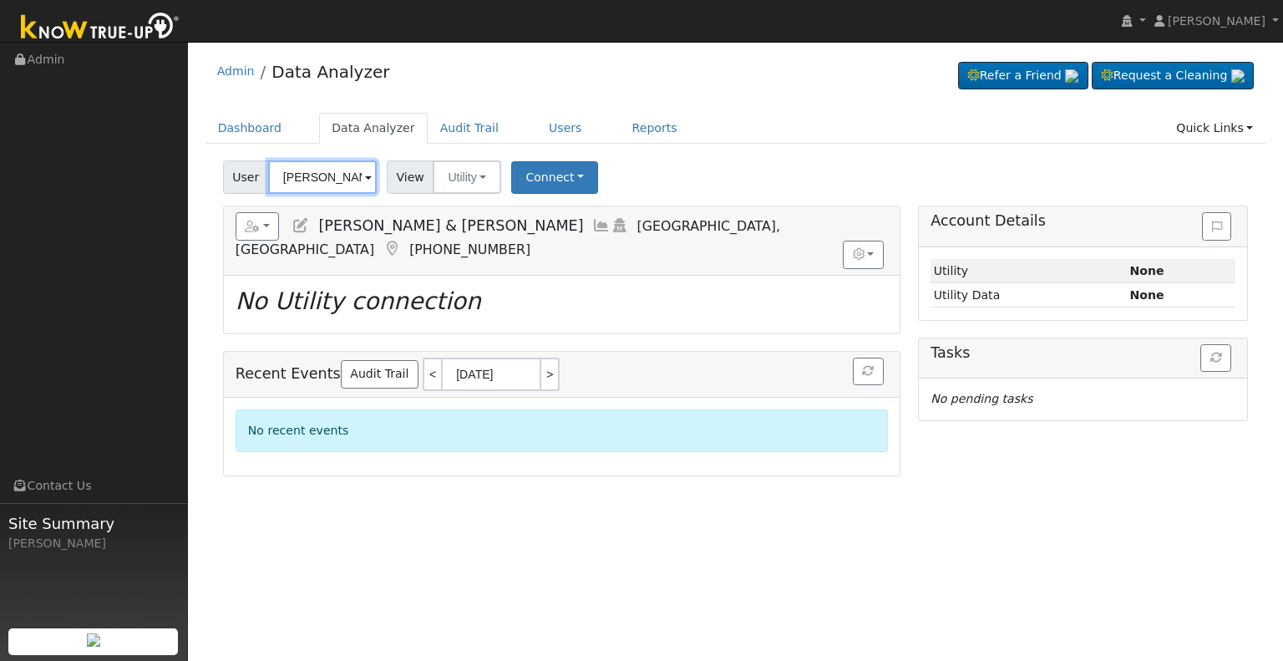
click at [309, 178] on input "[PERSON_NAME] & [PERSON_NAME]" at bounding box center [322, 176] width 109 height 33
type input "o"
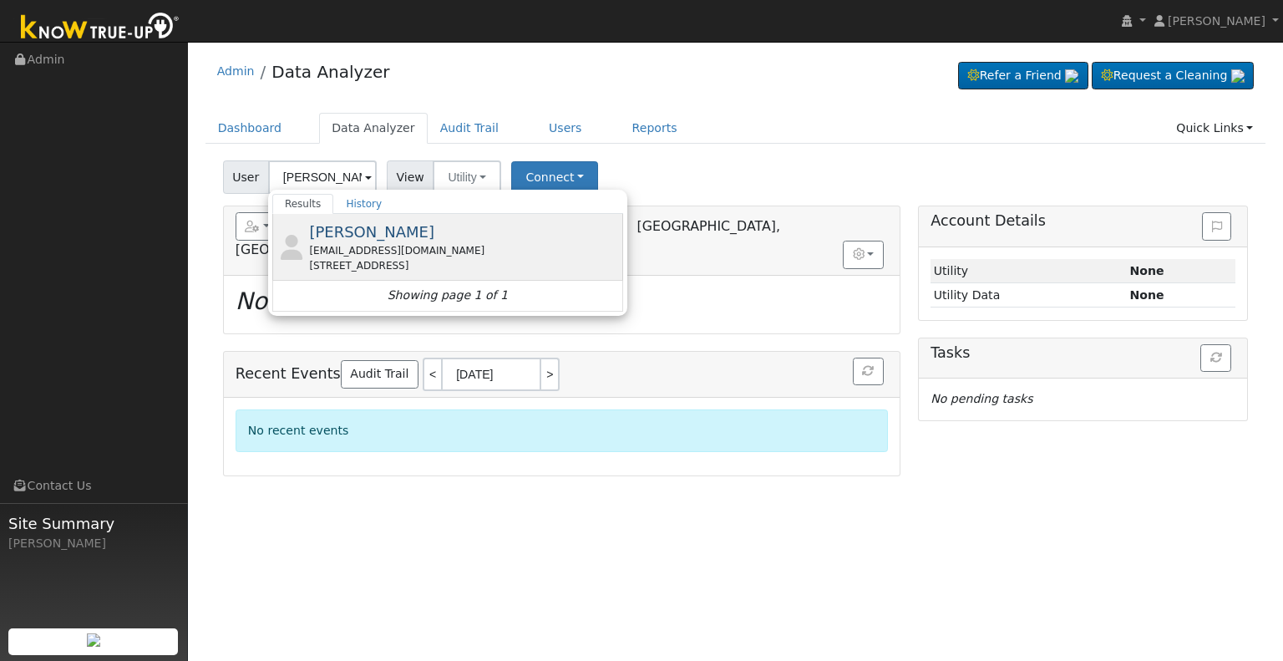
click at [361, 223] on span "[PERSON_NAME]" at bounding box center [371, 232] width 125 height 18
type input "[PERSON_NAME]"
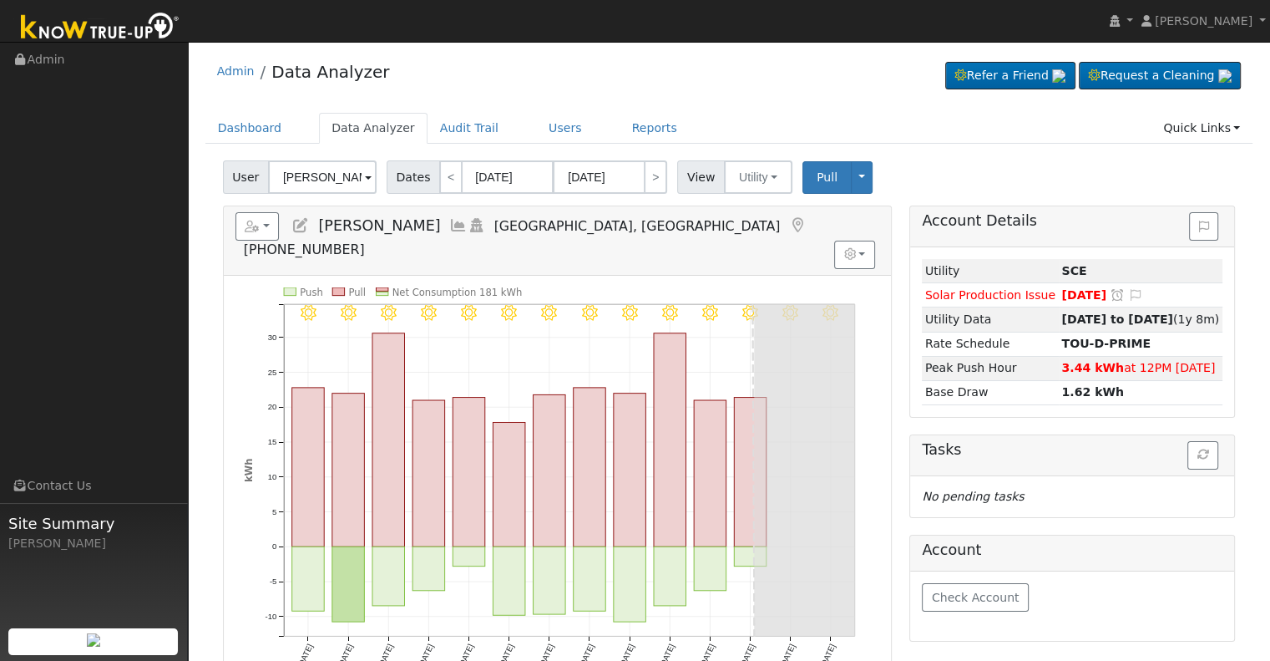
click at [302, 225] on icon at bounding box center [300, 225] width 18 height 15
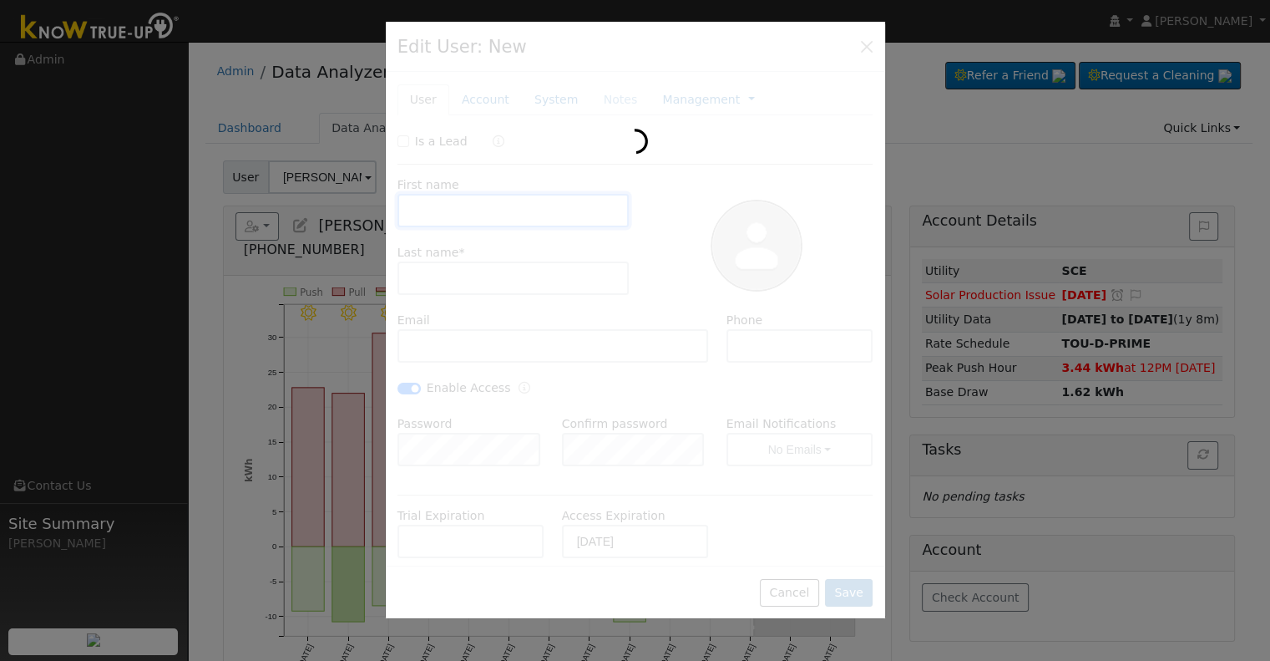
type input "[DATE]"
type input "Jordan"
type input "[PERSON_NAME]"
type input "[EMAIL_ADDRESS][DOMAIN_NAME]"
type input "[PHONE_NUMBER]"
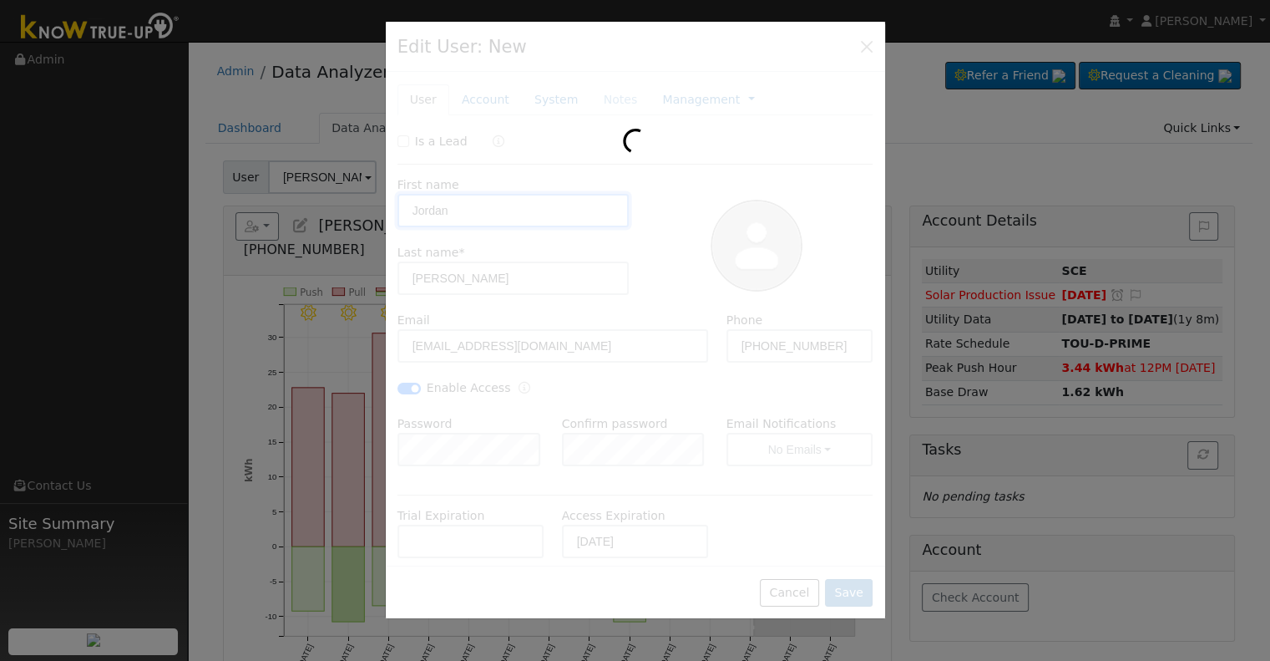
type input "[PERSON_NAME]"
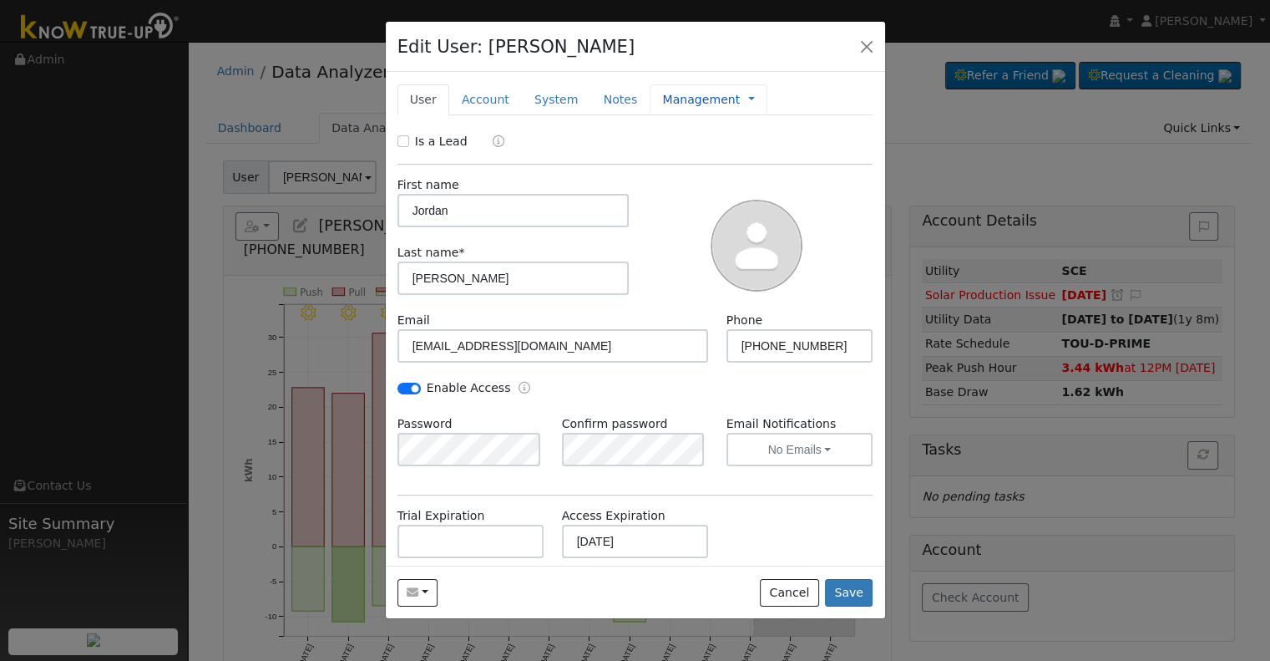
click at [665, 94] on link "Management" at bounding box center [701, 100] width 78 height 18
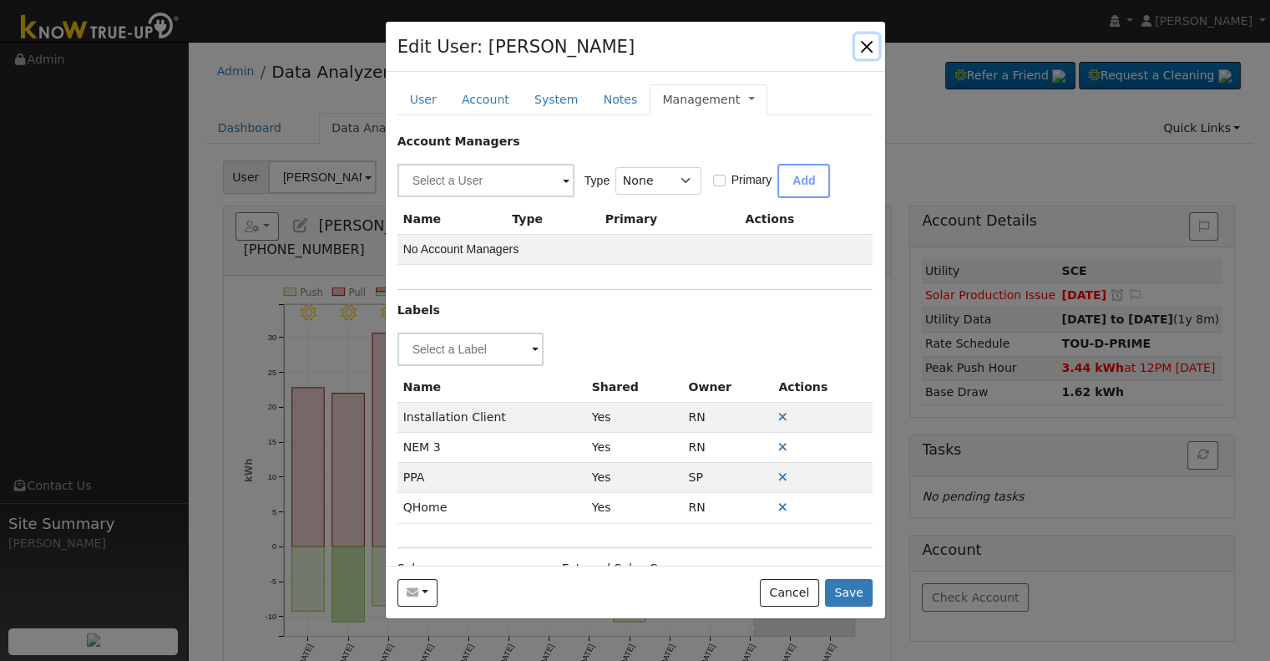
click at [870, 46] on button "button" at bounding box center [866, 45] width 23 height 23
